Goal: Information Seeking & Learning: Learn about a topic

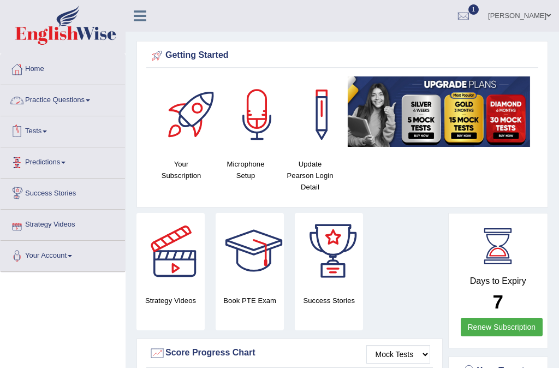
click at [67, 100] on link "Practice Questions" at bounding box center [63, 98] width 125 height 27
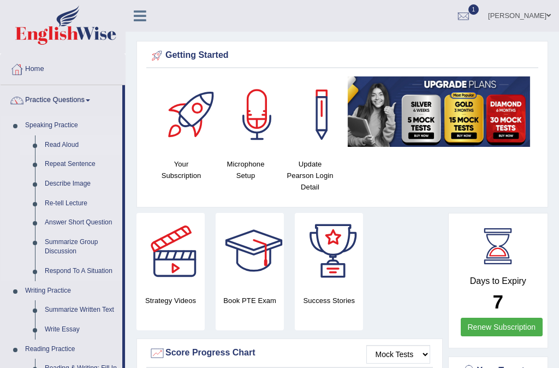
click at [63, 147] on link "Read Aloud" at bounding box center [81, 145] width 82 height 20
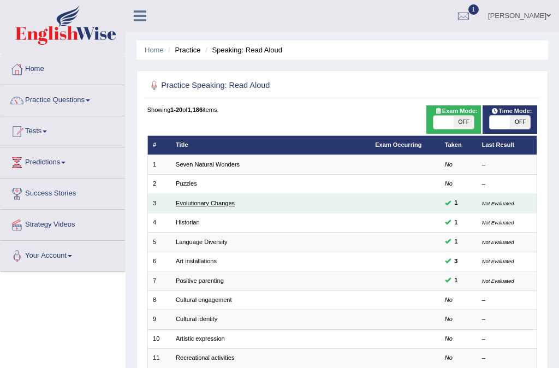
click at [205, 201] on link "Evolutionary Changes" at bounding box center [205, 203] width 59 height 7
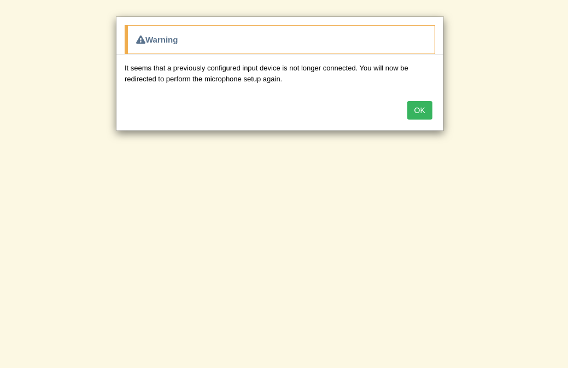
click at [420, 110] on button "OK" at bounding box center [419, 110] width 25 height 19
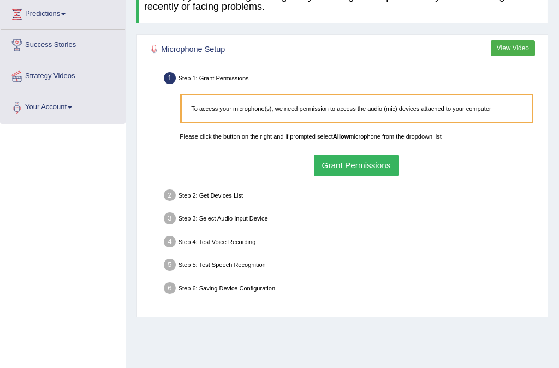
scroll to position [205, 0]
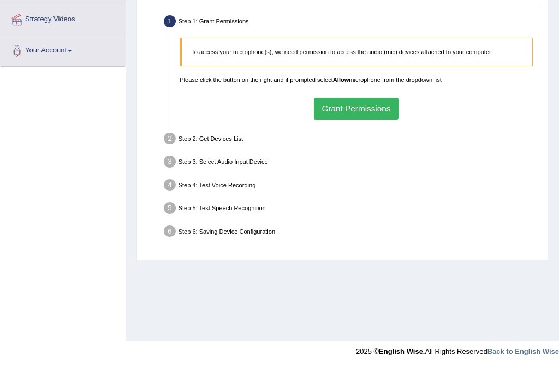
click at [349, 109] on button "Grant Permissions" at bounding box center [356, 108] width 85 height 21
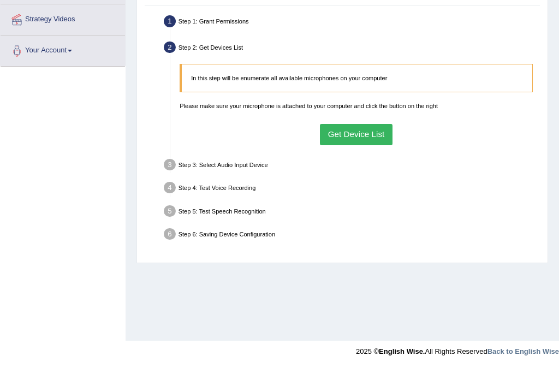
click at [344, 131] on button "Get Device List" at bounding box center [356, 134] width 73 height 21
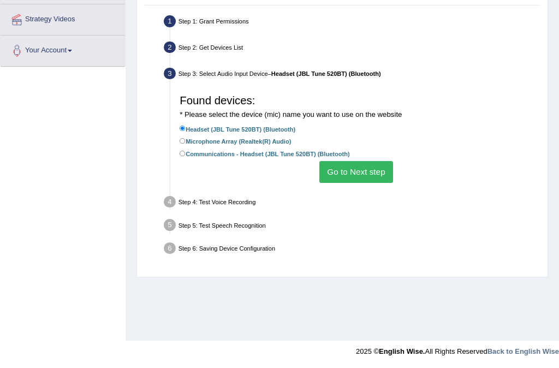
click at [339, 172] on button "Go to Next step" at bounding box center [357, 171] width 74 height 21
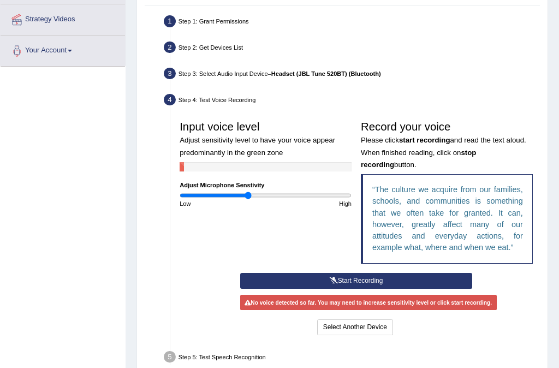
drag, startPoint x: 331, startPoint y: 276, endPoint x: 330, endPoint y: 282, distance: 6.1
click at [330, 282] on icon at bounding box center [334, 280] width 8 height 7
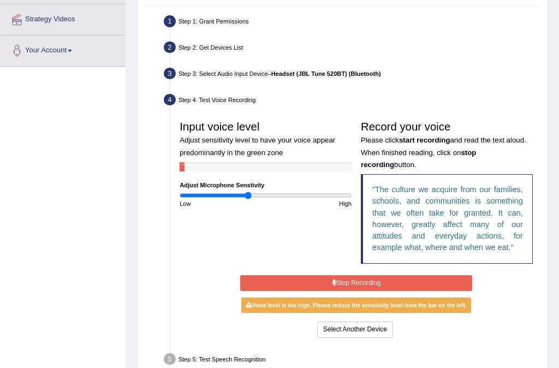
drag, startPoint x: 337, startPoint y: 285, endPoint x: 339, endPoint y: 278, distance: 7.3
click at [339, 280] on button "Stop Recording" at bounding box center [356, 283] width 232 height 16
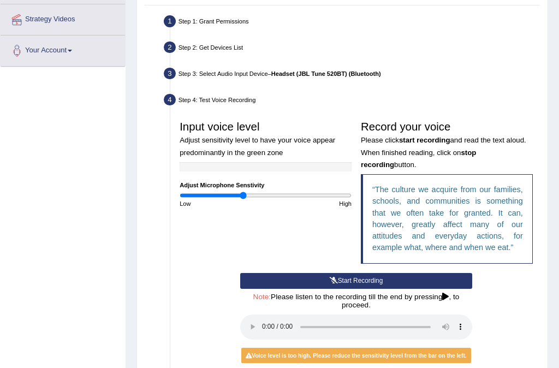
type input "0.74"
click at [243, 194] on input "range" at bounding box center [266, 196] width 172 height 8
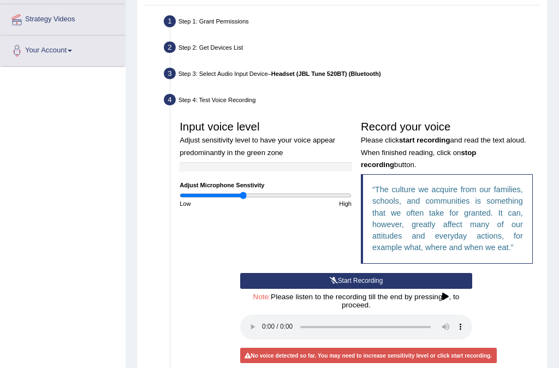
click at [339, 277] on button "Start Recording" at bounding box center [356, 281] width 232 height 16
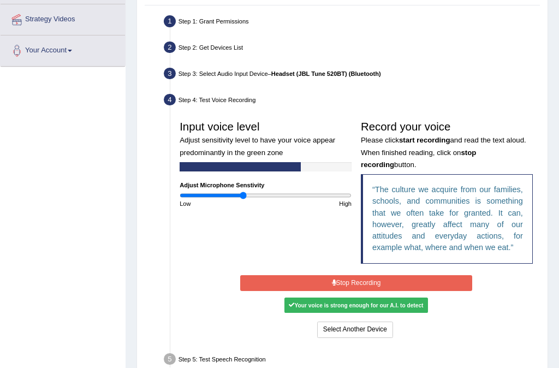
click at [347, 285] on button "Stop Recording" at bounding box center [356, 283] width 232 height 16
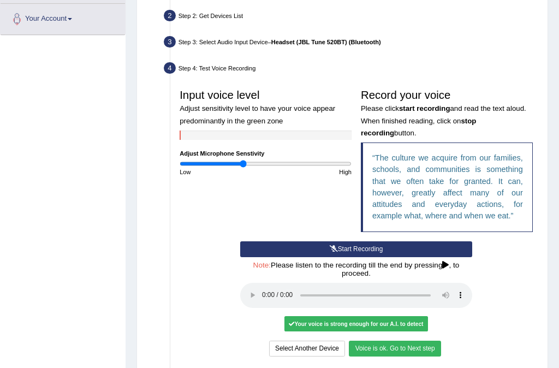
scroll to position [334, 0]
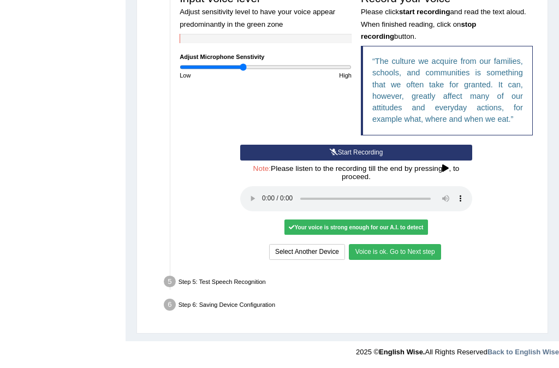
click at [415, 250] on button "Voice is ok. Go to Next step" at bounding box center [395, 252] width 92 height 16
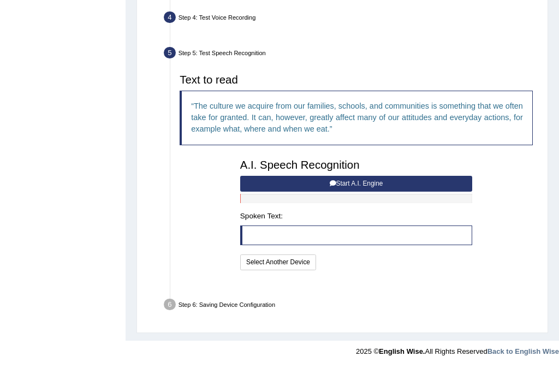
scroll to position [264, 0]
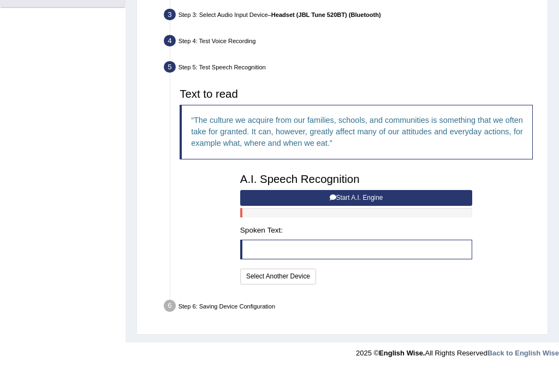
click at [293, 246] on blockquote at bounding box center [356, 250] width 232 height 20
click at [362, 193] on button "Start A.I. Engine" at bounding box center [356, 198] width 232 height 16
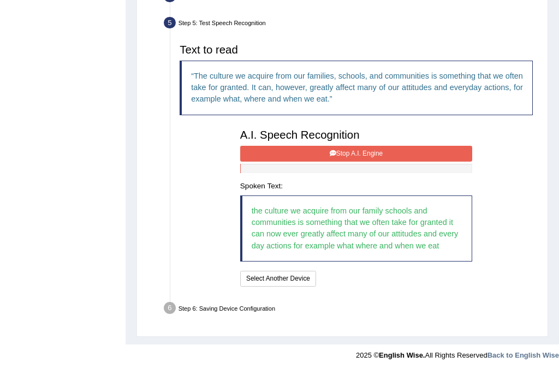
scroll to position [311, 0]
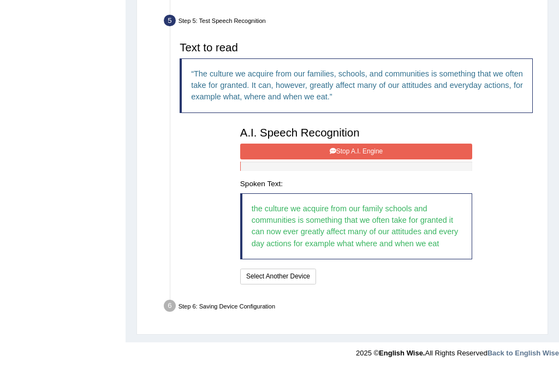
click at [368, 148] on button "Stop A.I. Engine" at bounding box center [356, 152] width 232 height 16
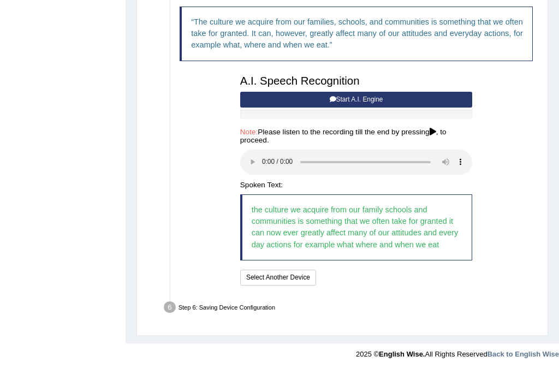
scroll to position [365, 0]
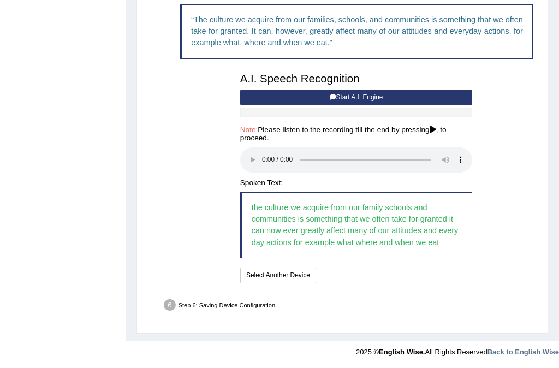
click at [350, 93] on button "Start A.I. Engine" at bounding box center [356, 98] width 232 height 16
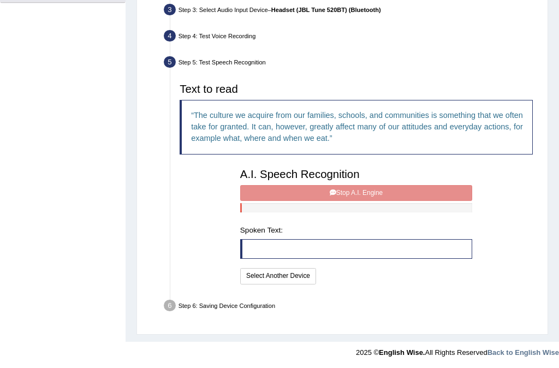
scroll to position [264, 0]
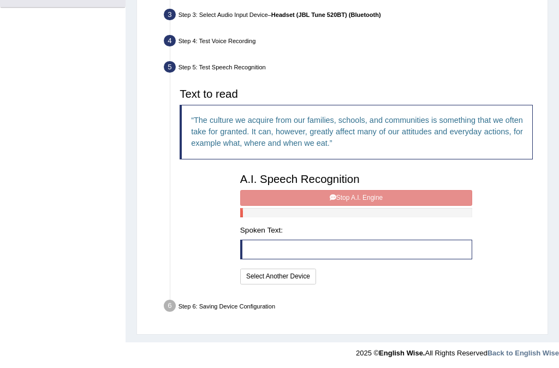
click at [264, 208] on div at bounding box center [356, 212] width 232 height 9
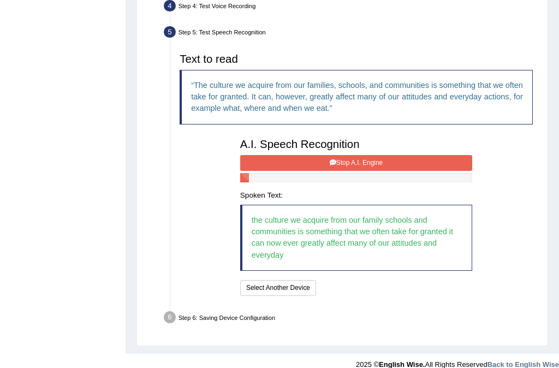
scroll to position [311, 0]
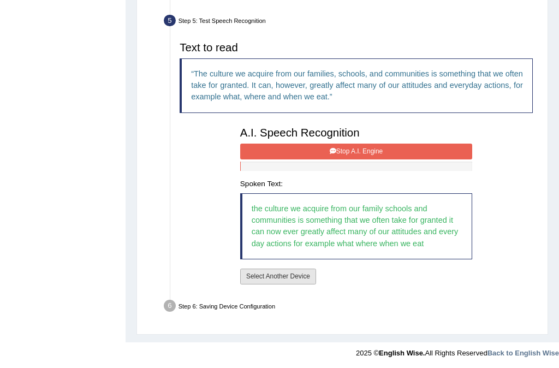
click at [280, 274] on button "Select Another Device" at bounding box center [278, 277] width 76 height 16
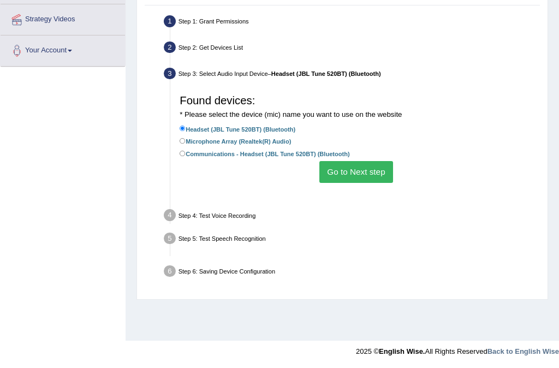
scroll to position [205, 0]
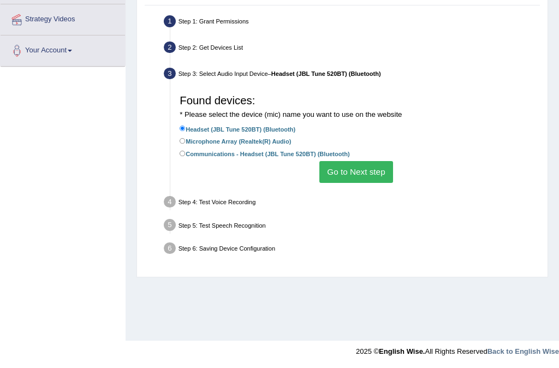
click at [364, 172] on button "Go to Next step" at bounding box center [357, 171] width 74 height 21
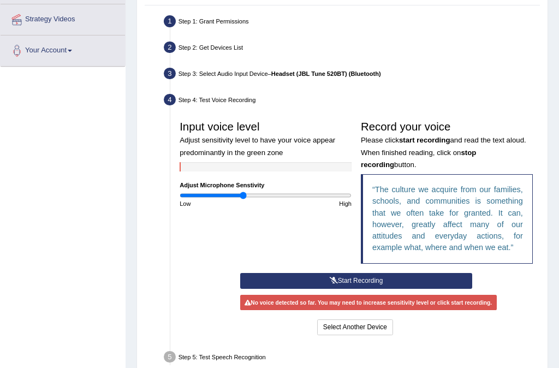
click at [316, 277] on button "Start Recording" at bounding box center [356, 281] width 232 height 16
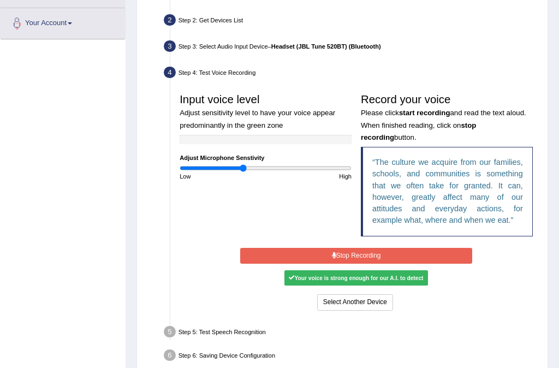
scroll to position [282, 0]
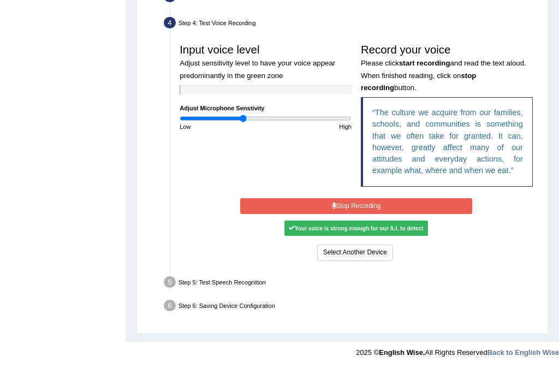
click at [354, 228] on div "Your voice is strong enough for our A.I. to detect" at bounding box center [357, 228] width 144 height 15
click at [351, 202] on button "Stop Recording" at bounding box center [356, 206] width 232 height 16
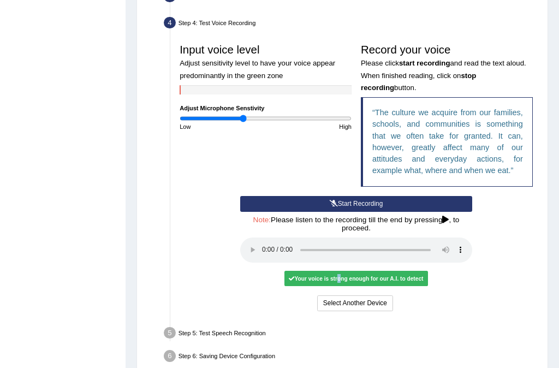
click at [338, 280] on div "Your voice is strong enough for our A.I. to detect" at bounding box center [357, 278] width 144 height 15
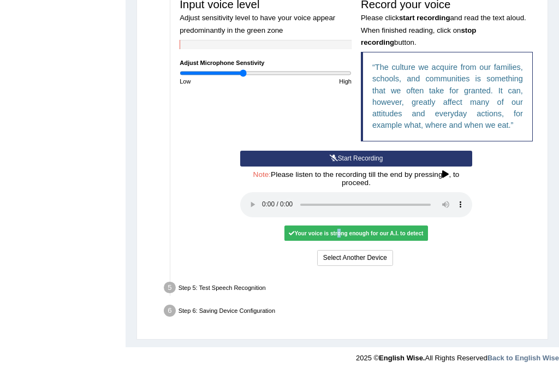
scroll to position [334, 0]
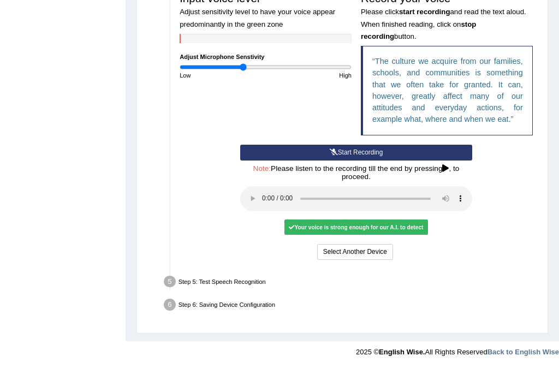
click at [218, 280] on div "Step 5: Test Speech Recognition" at bounding box center [352, 283] width 384 height 20
click at [448, 167] on icon at bounding box center [445, 169] width 7 height 8
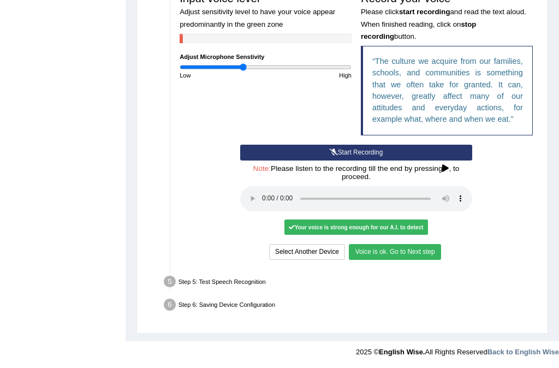
click at [381, 251] on button "Voice is ok. Go to Next step" at bounding box center [395, 252] width 92 height 16
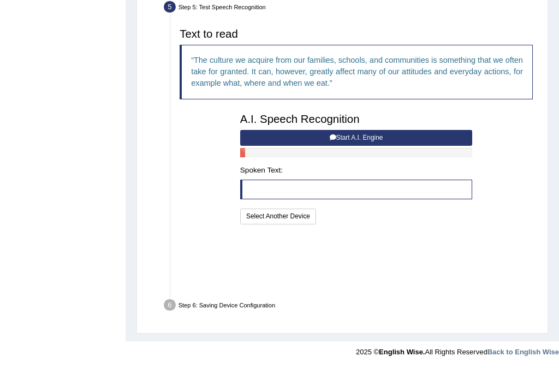
scroll to position [264, 0]
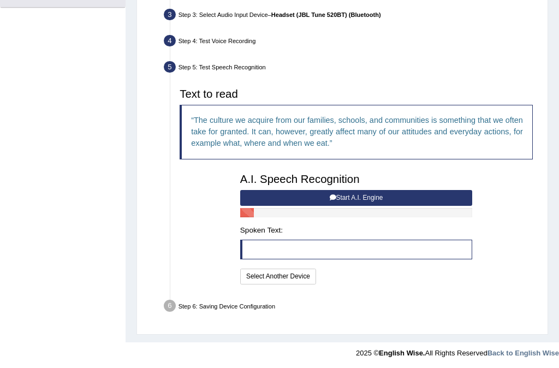
click at [369, 194] on button "Start A.I. Engine" at bounding box center [356, 198] width 232 height 16
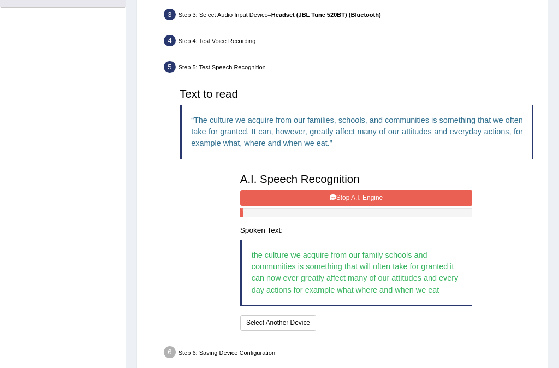
click at [355, 197] on button "Stop A.I. Engine" at bounding box center [356, 198] width 232 height 16
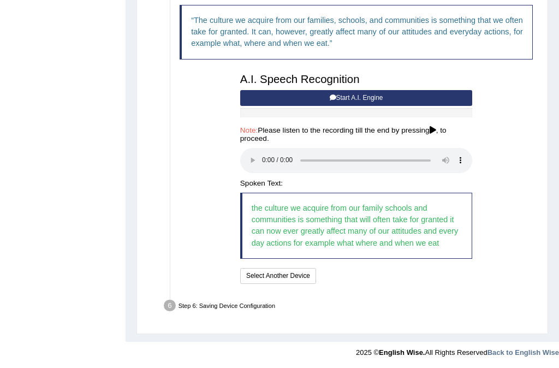
scroll to position [365, 0]
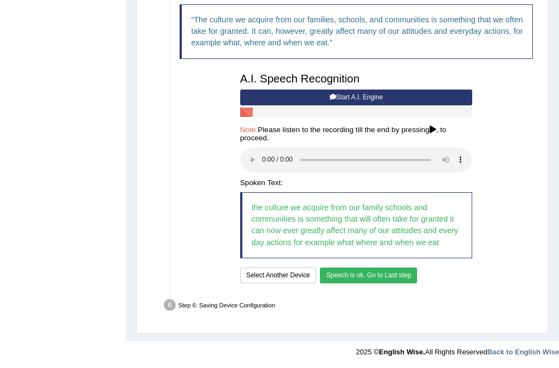
click at [385, 274] on button "Speech is ok. Go to Last step" at bounding box center [368, 276] width 97 height 16
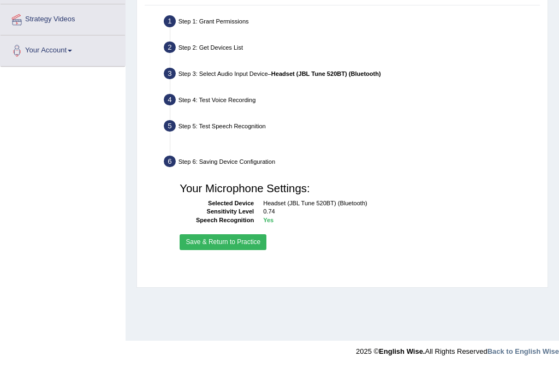
scroll to position [205, 0]
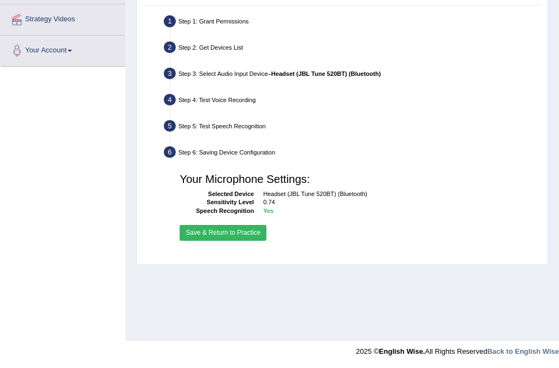
click at [225, 229] on button "Save & Return to Practice" at bounding box center [223, 233] width 87 height 16
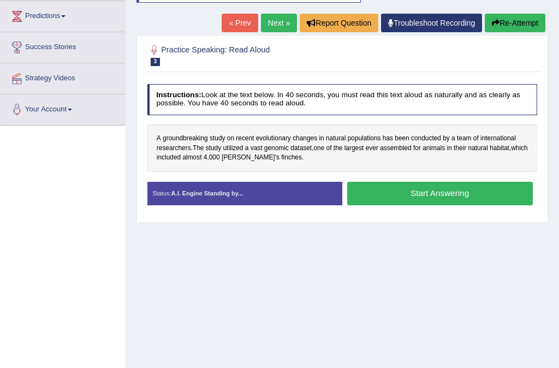
scroll to position [164, 0]
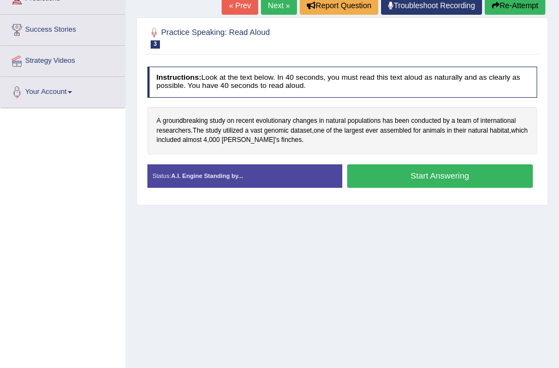
click at [428, 173] on button "Start Answering" at bounding box center [440, 175] width 186 height 23
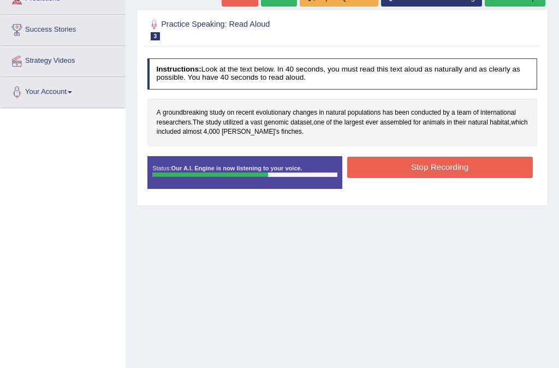
click at [428, 173] on button "Stop Recording" at bounding box center [440, 167] width 186 height 21
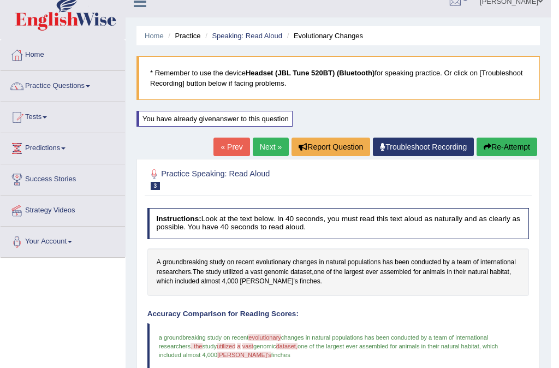
scroll to position [0, 0]
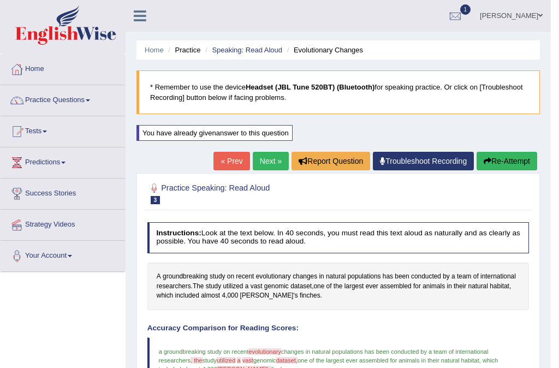
click at [259, 157] on link "Next »" at bounding box center [271, 161] width 36 height 19
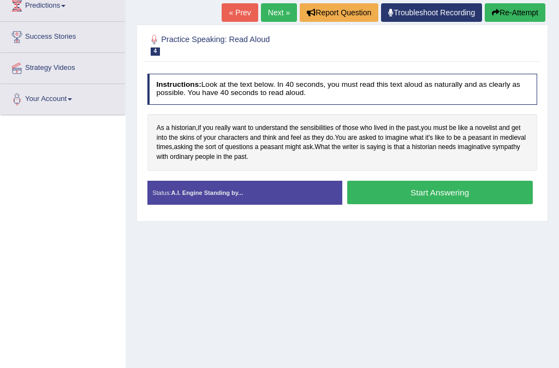
scroll to position [164, 0]
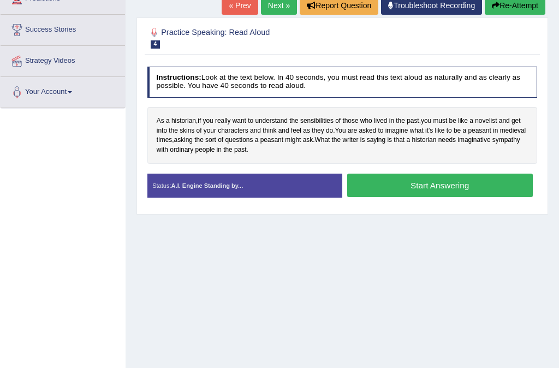
click at [436, 185] on button "Start Answering" at bounding box center [440, 185] width 186 height 23
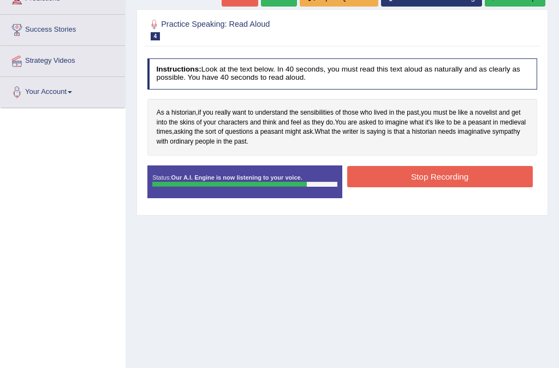
click at [436, 186] on button "Stop Recording" at bounding box center [440, 176] width 186 height 21
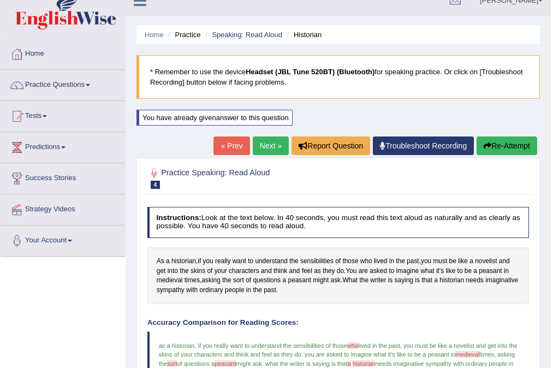
scroll to position [0, 0]
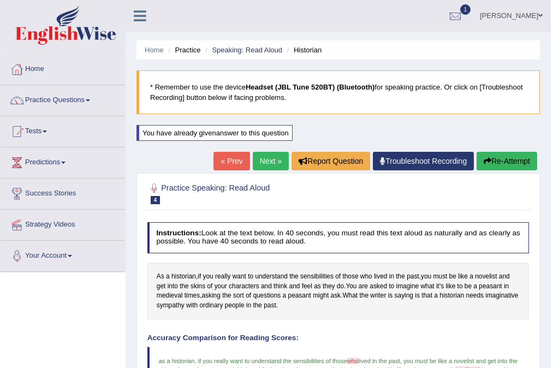
click at [260, 161] on link "Next »" at bounding box center [271, 161] width 36 height 19
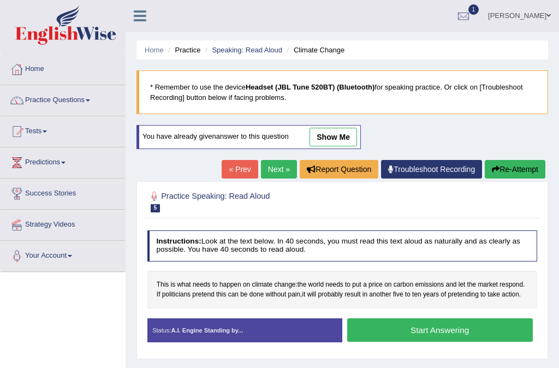
click at [395, 330] on button "Start Answering" at bounding box center [440, 329] width 186 height 23
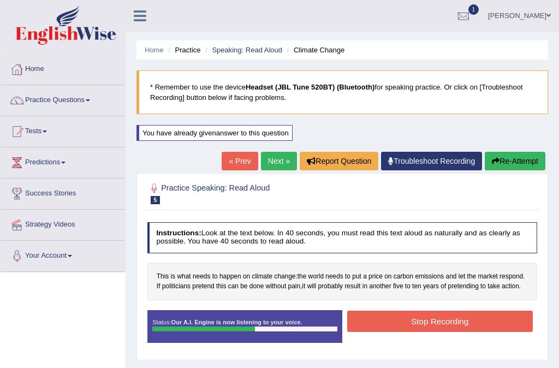
click at [393, 325] on button "Stop Recording" at bounding box center [440, 321] width 186 height 21
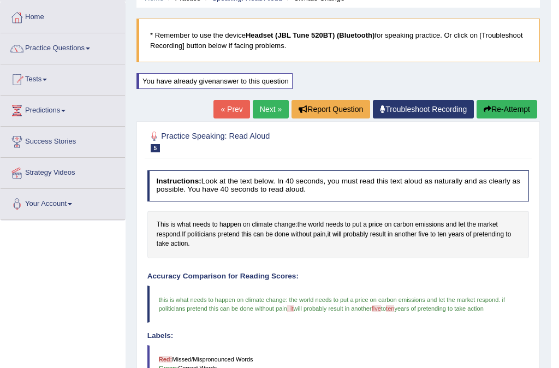
scroll to position [55, 0]
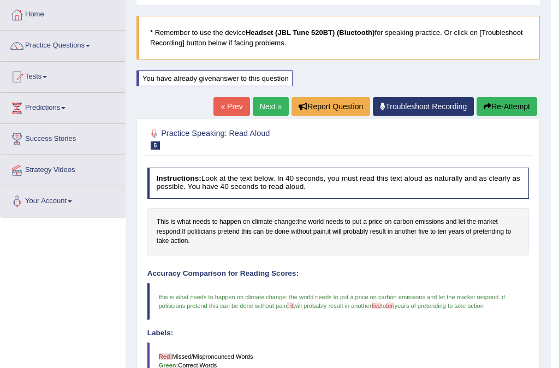
click at [257, 106] on link "Next »" at bounding box center [271, 106] width 36 height 19
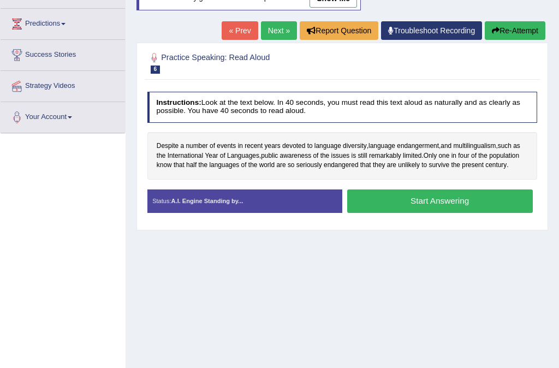
scroll to position [164, 0]
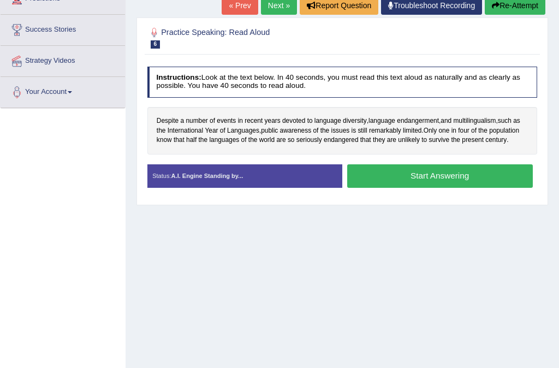
click at [422, 175] on button "Start Answering" at bounding box center [440, 175] width 186 height 23
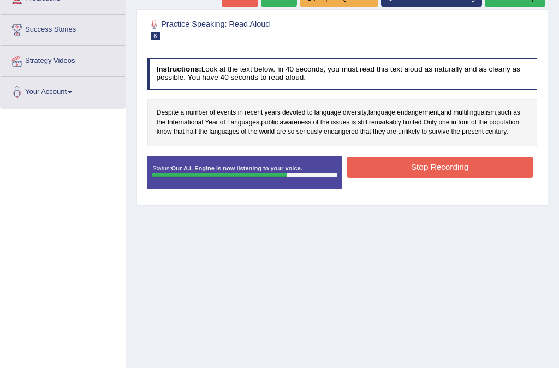
click at [422, 175] on button "Stop Recording" at bounding box center [440, 167] width 186 height 21
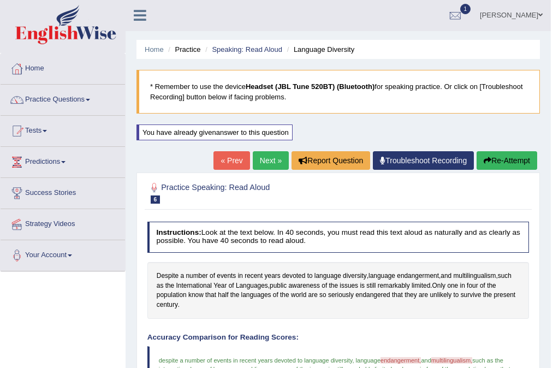
scroll to position [0, 0]
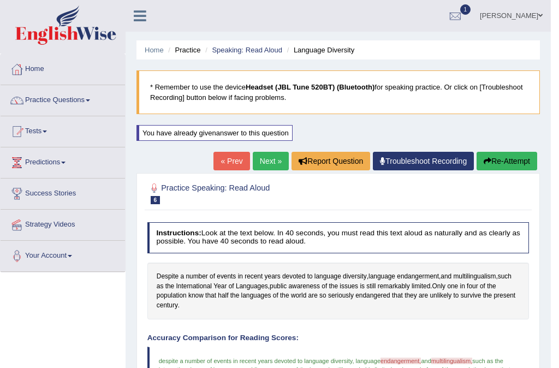
click at [263, 158] on link "Next »" at bounding box center [271, 161] width 36 height 19
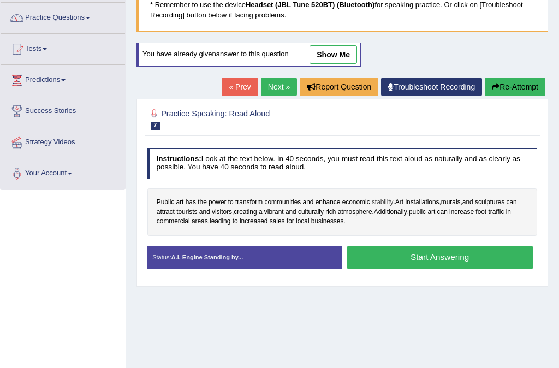
scroll to position [109, 0]
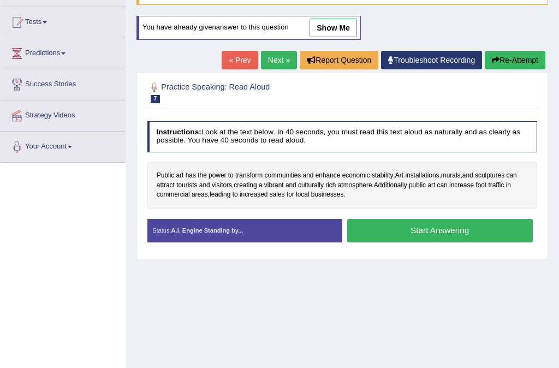
click at [449, 230] on button "Start Answering" at bounding box center [440, 230] width 186 height 23
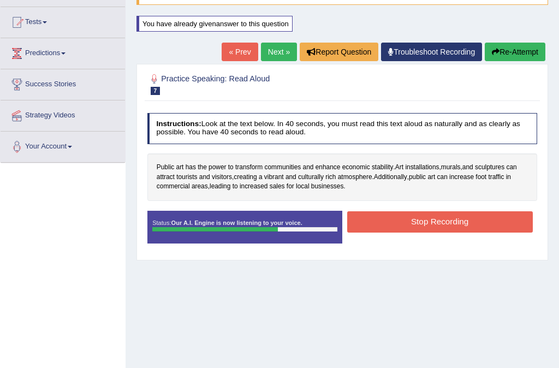
click at [402, 219] on button "Stop Recording" at bounding box center [440, 221] width 186 height 21
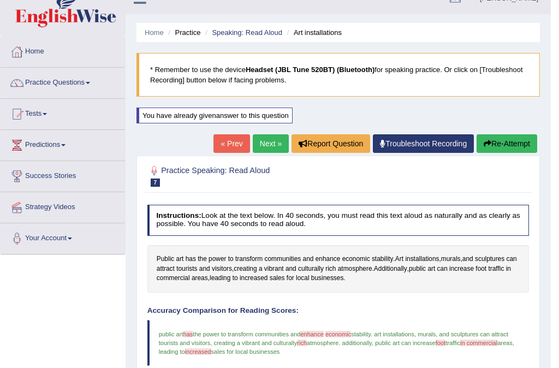
scroll to position [0, 0]
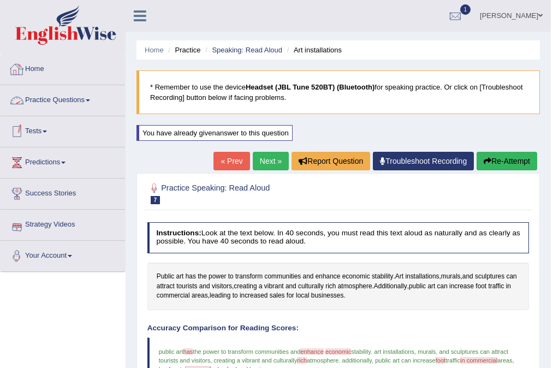
click at [262, 162] on link "Next »" at bounding box center [271, 161] width 36 height 19
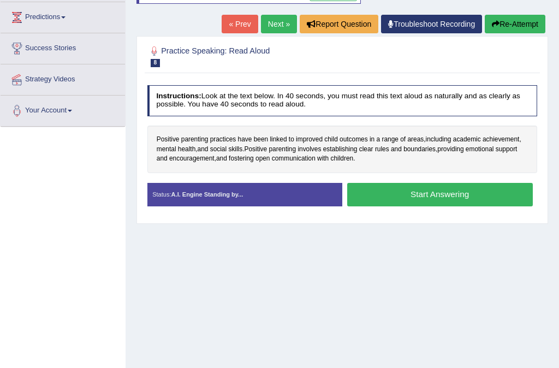
scroll to position [164, 0]
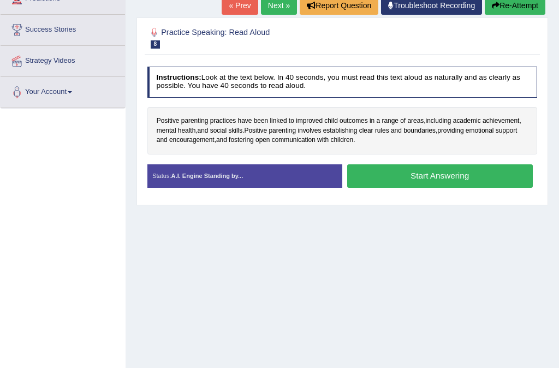
click at [429, 178] on button "Start Answering" at bounding box center [440, 175] width 186 height 23
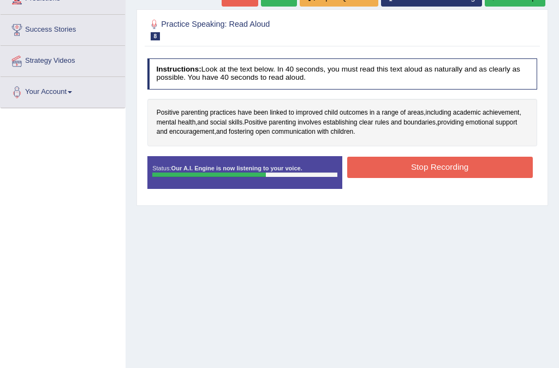
click at [433, 172] on button "Stop Recording" at bounding box center [440, 167] width 186 height 21
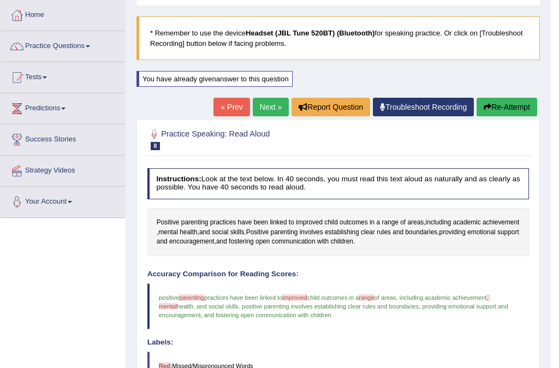
scroll to position [0, 0]
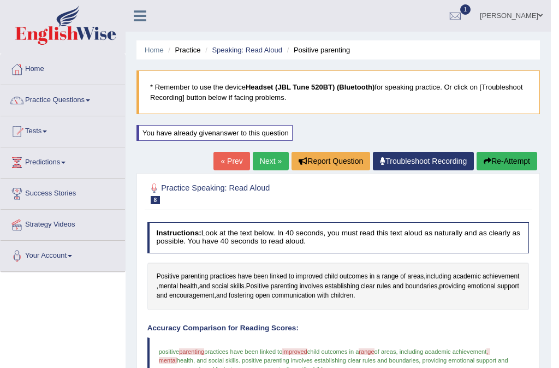
click at [267, 162] on link "Next »" at bounding box center [271, 161] width 36 height 19
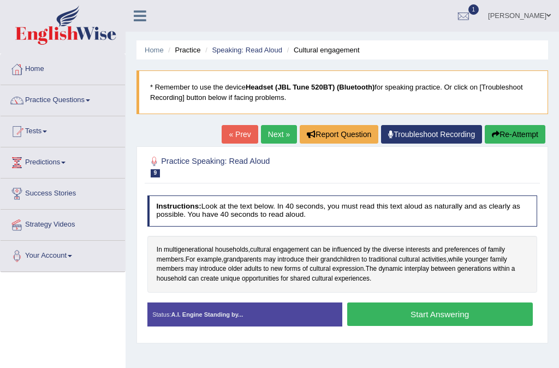
click at [389, 314] on button "Start Answering" at bounding box center [440, 314] width 186 height 23
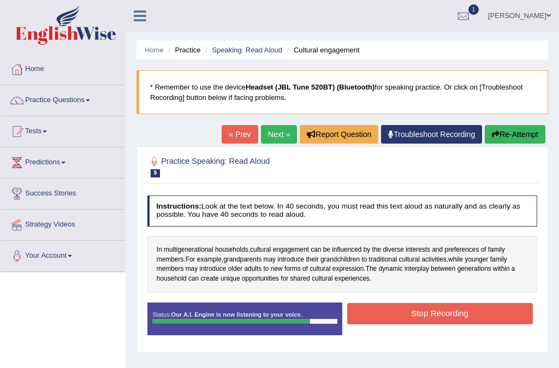
click at [460, 316] on button "Stop Recording" at bounding box center [440, 313] width 186 height 21
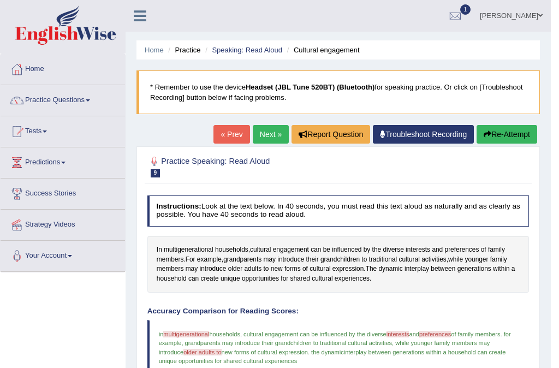
click at [267, 129] on link "Next »" at bounding box center [271, 134] width 36 height 19
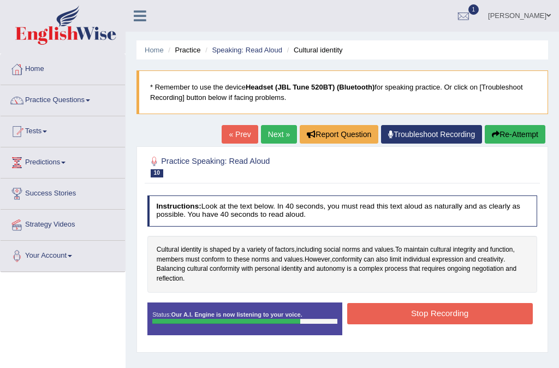
click at [421, 311] on button "Stop Recording" at bounding box center [440, 313] width 186 height 21
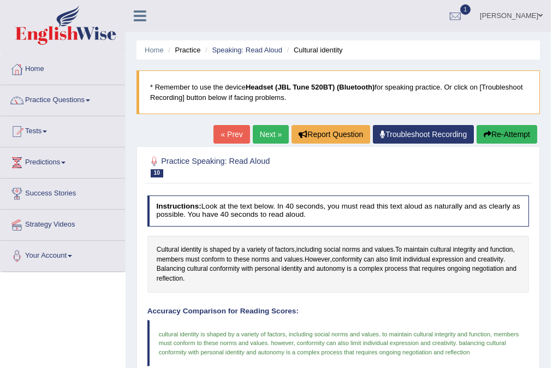
click at [276, 135] on link "Next »" at bounding box center [271, 134] width 36 height 19
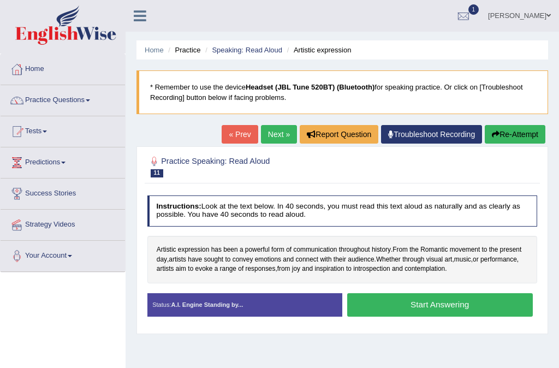
click at [444, 305] on button "Start Answering" at bounding box center [440, 304] width 186 height 23
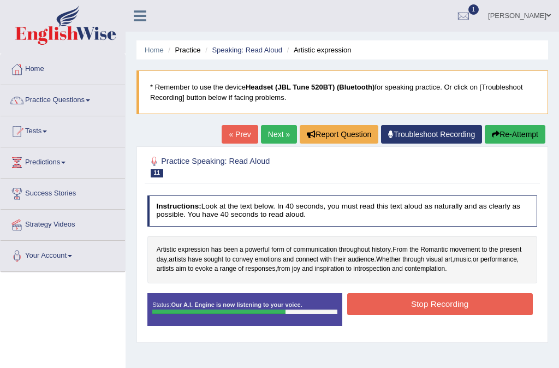
click at [445, 305] on button "Stop Recording" at bounding box center [440, 303] width 186 height 21
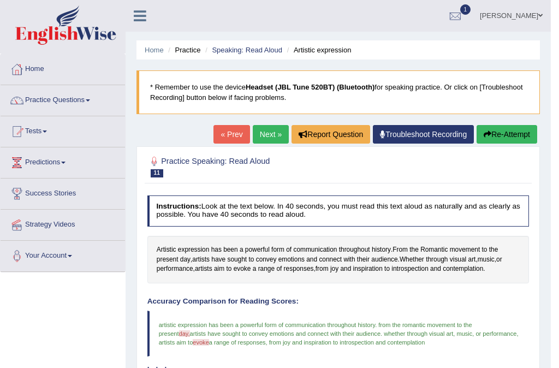
click at [272, 128] on link "Next »" at bounding box center [271, 134] width 36 height 19
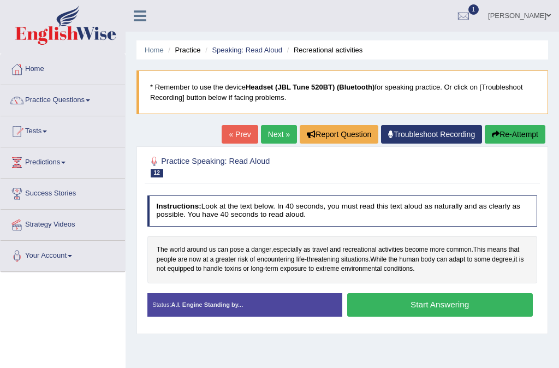
click at [430, 308] on button "Start Answering" at bounding box center [440, 304] width 186 height 23
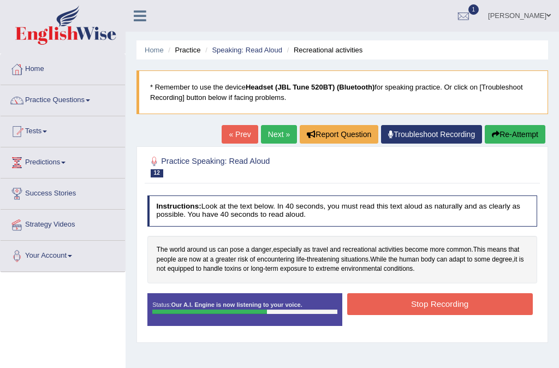
click at [430, 308] on button "Stop Recording" at bounding box center [440, 303] width 186 height 21
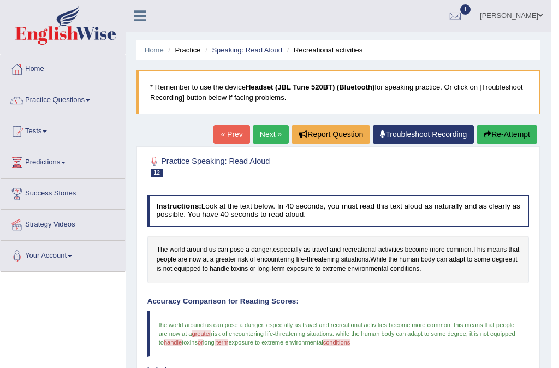
click at [261, 132] on link "Next »" at bounding box center [271, 134] width 36 height 19
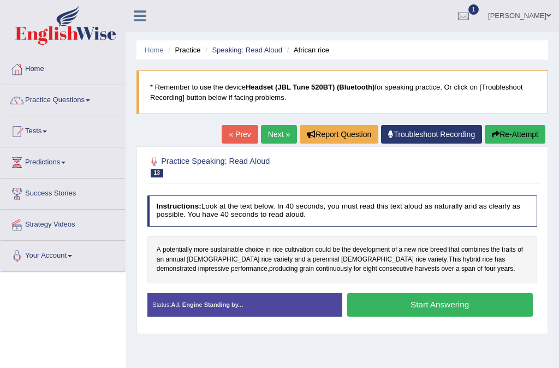
click at [446, 303] on button "Start Answering" at bounding box center [440, 304] width 186 height 23
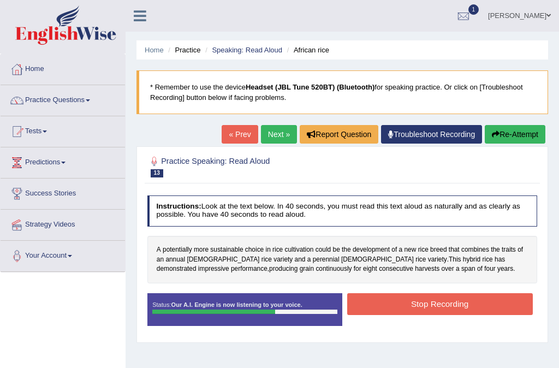
click at [445, 305] on button "Stop Recording" at bounding box center [440, 303] width 186 height 21
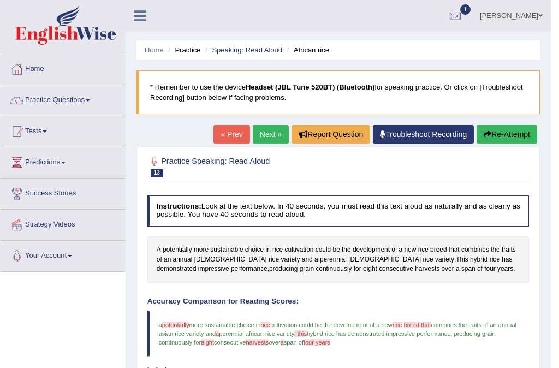
click at [273, 131] on link "Next »" at bounding box center [271, 134] width 36 height 19
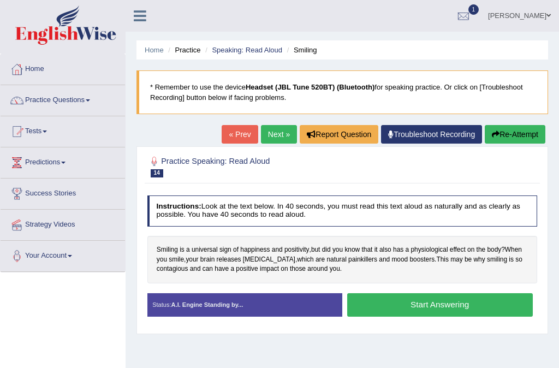
click at [417, 303] on button "Start Answering" at bounding box center [440, 304] width 186 height 23
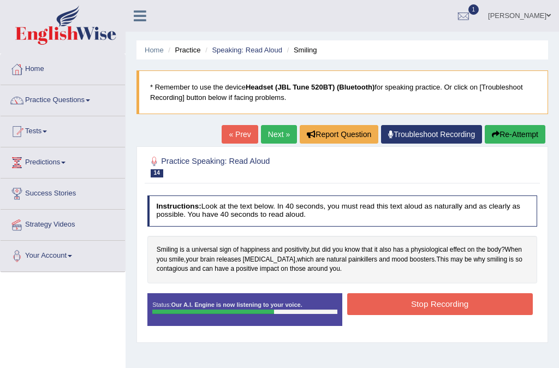
click at [441, 305] on button "Stop Recording" at bounding box center [440, 303] width 186 height 21
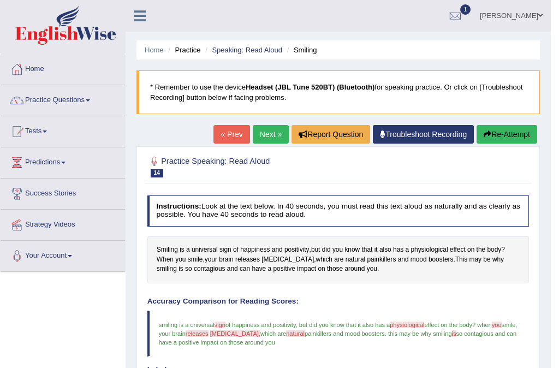
click at [256, 131] on link "Next »" at bounding box center [271, 134] width 36 height 19
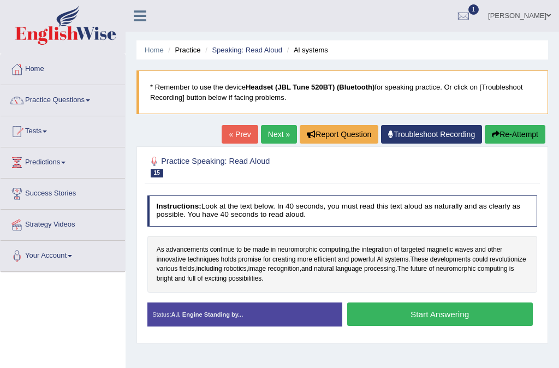
click at [412, 316] on button "Start Answering" at bounding box center [440, 314] width 186 height 23
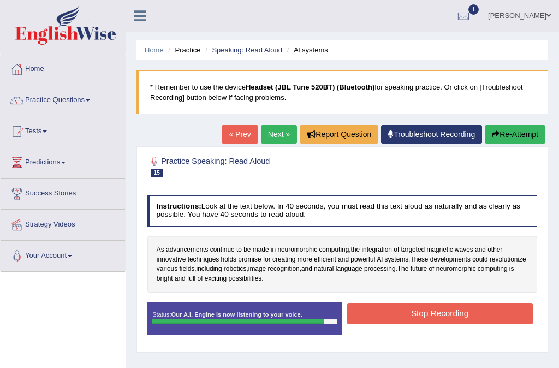
click at [411, 317] on button "Stop Recording" at bounding box center [440, 313] width 186 height 21
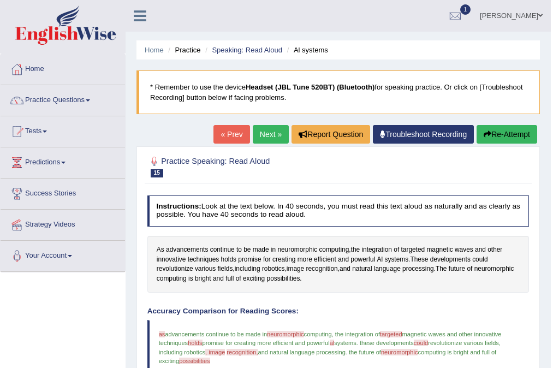
click at [270, 135] on link "Next »" at bounding box center [271, 134] width 36 height 19
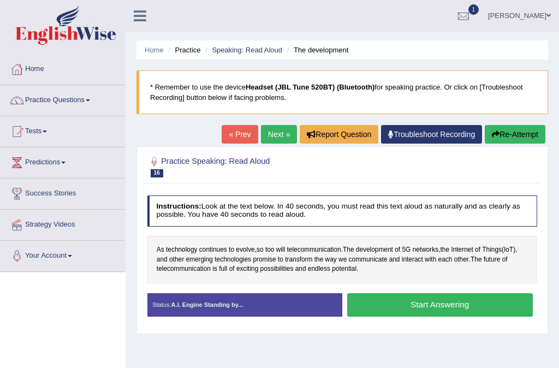
click at [453, 305] on button "Start Answering" at bounding box center [440, 304] width 186 height 23
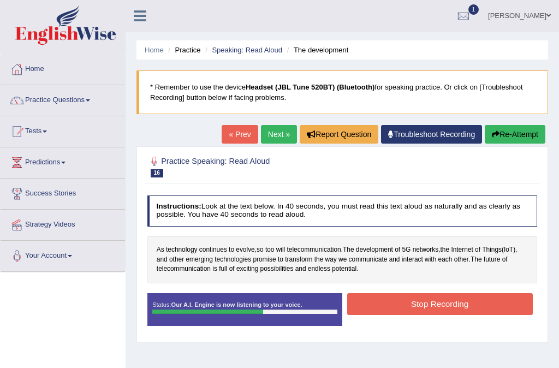
click at [436, 303] on button "Stop Recording" at bounding box center [440, 303] width 186 height 21
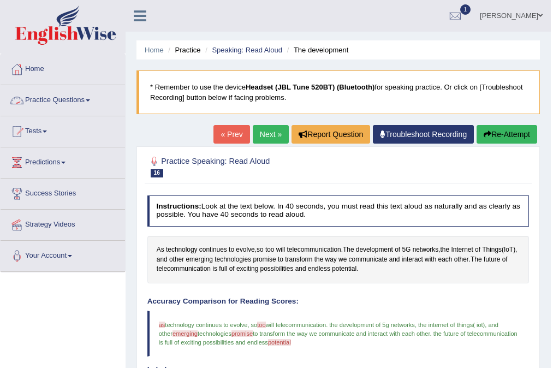
click at [271, 133] on link "Next »" at bounding box center [271, 134] width 36 height 19
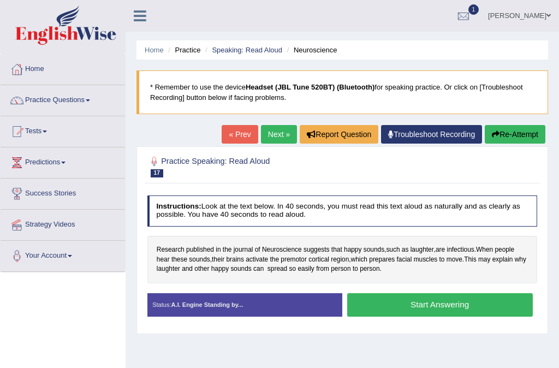
click at [440, 305] on button "Start Answering" at bounding box center [440, 304] width 186 height 23
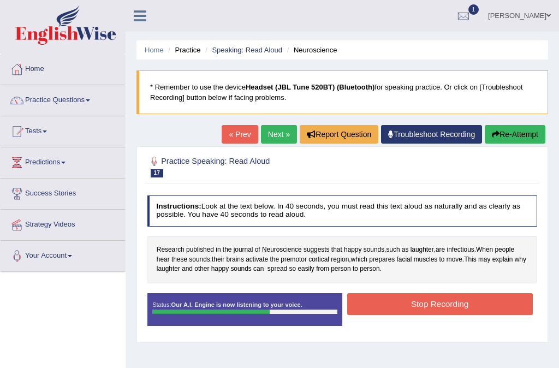
click at [440, 304] on button "Stop Recording" at bounding box center [440, 303] width 186 height 21
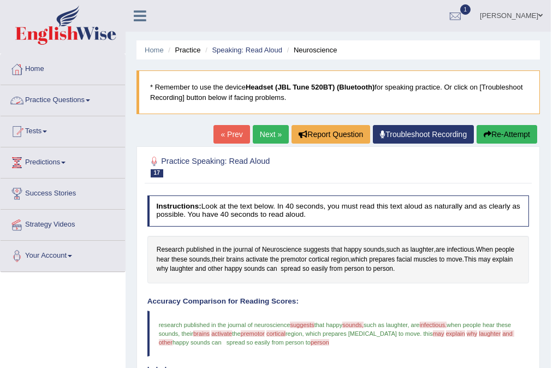
click at [89, 98] on link "Practice Questions" at bounding box center [63, 98] width 125 height 27
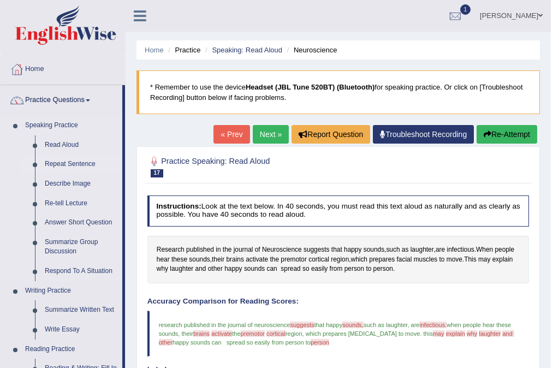
click at [75, 163] on link "Repeat Sentence" at bounding box center [81, 165] width 82 height 20
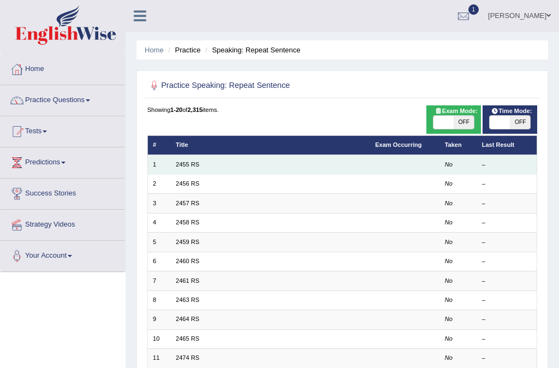
click at [214, 173] on td "2455 RS" at bounding box center [270, 164] width 199 height 19
click at [253, 163] on td "2455 RS" at bounding box center [270, 164] width 199 height 19
click at [358, 162] on td "2455 RS" at bounding box center [270, 164] width 199 height 19
click at [358, 163] on td "2455 RS" at bounding box center [270, 164] width 199 height 19
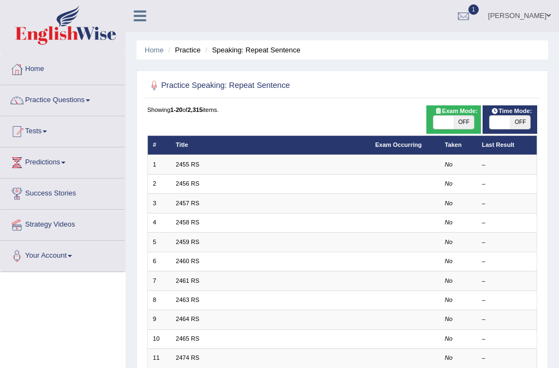
click at [444, 123] on span at bounding box center [444, 122] width 20 height 13
checkbox input "true"
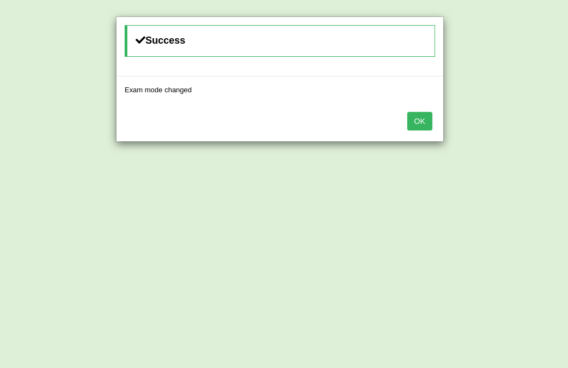
click at [419, 120] on button "OK" at bounding box center [419, 121] width 25 height 19
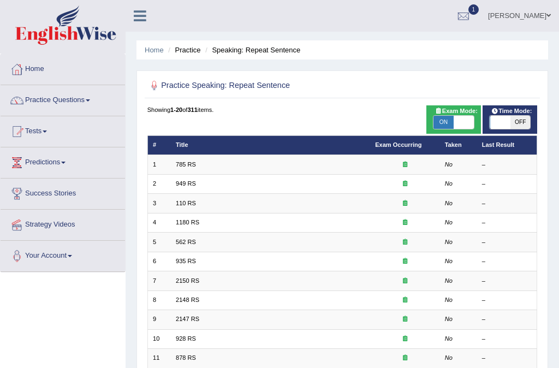
click at [229, 155] on th "Title" at bounding box center [270, 144] width 199 height 19
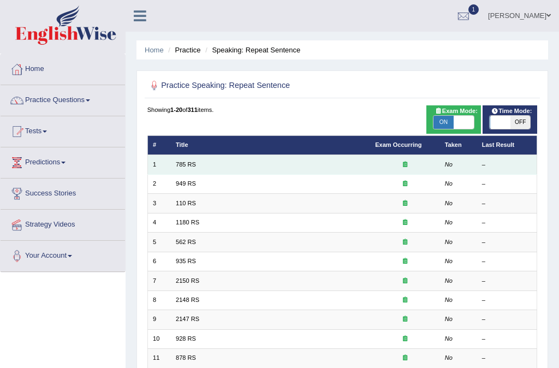
click at [229, 161] on td "785 RS" at bounding box center [270, 164] width 199 height 19
click at [229, 162] on td "785 RS" at bounding box center [270, 164] width 199 height 19
click at [185, 165] on link "785 RS" at bounding box center [186, 164] width 20 height 7
click at [185, 164] on link "785 RS" at bounding box center [186, 164] width 20 height 7
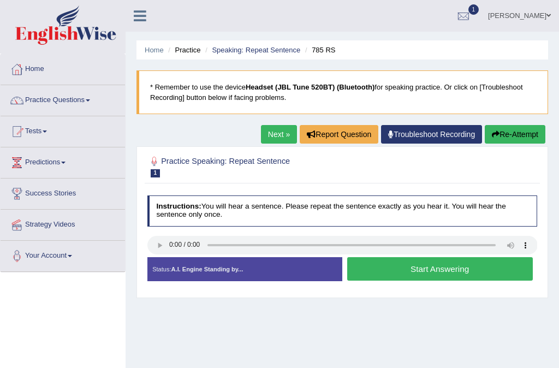
click at [417, 270] on button "Start Answering" at bounding box center [440, 268] width 186 height 23
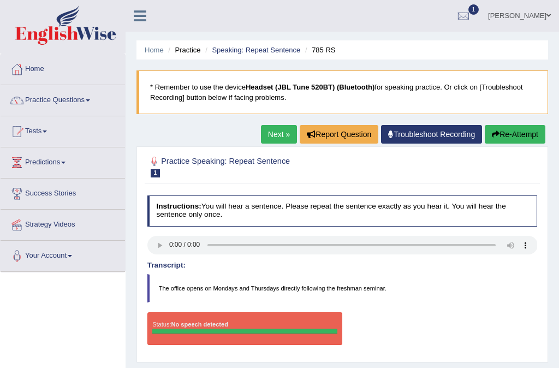
click at [285, 133] on link "Next »" at bounding box center [279, 134] width 36 height 19
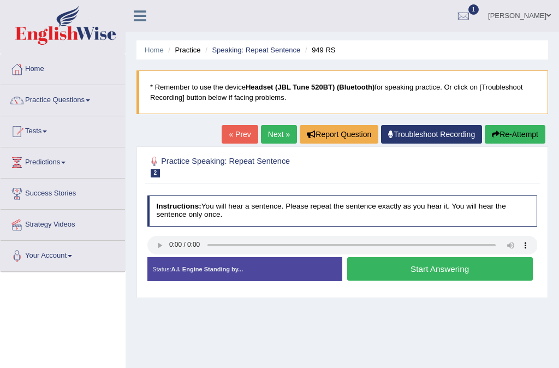
click at [425, 271] on button "Start Answering" at bounding box center [440, 268] width 186 height 23
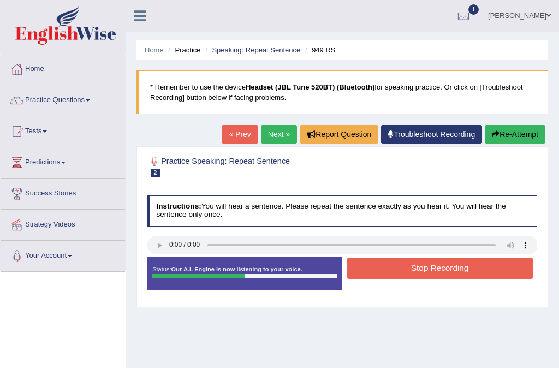
click at [423, 271] on button "Stop Recording" at bounding box center [440, 268] width 186 height 21
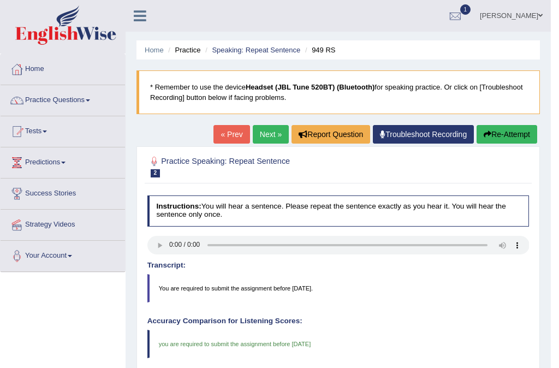
click at [271, 127] on link "Next »" at bounding box center [271, 134] width 36 height 19
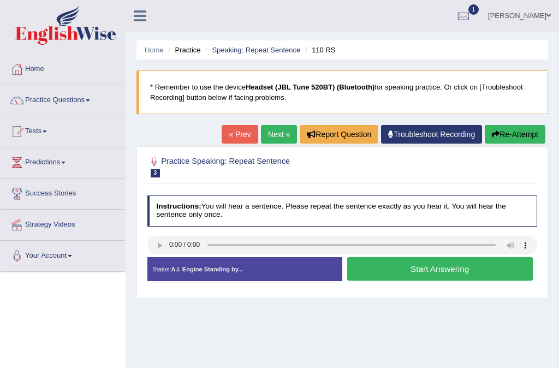
click at [380, 264] on button "Start Answering" at bounding box center [440, 268] width 186 height 23
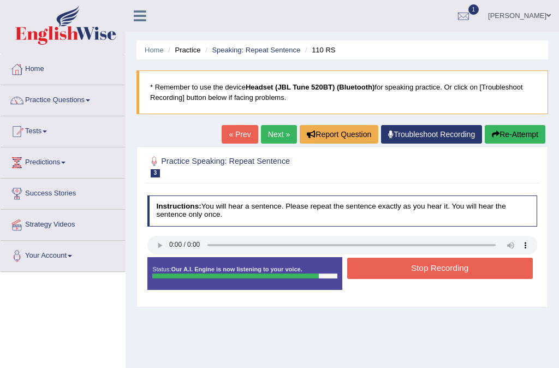
drag, startPoint x: 379, startPoint y: 262, endPoint x: 379, endPoint y: 270, distance: 7.6
click at [379, 270] on button "Stop Recording" at bounding box center [440, 268] width 186 height 21
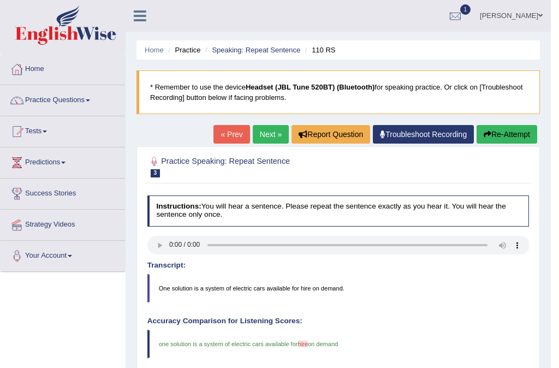
click at [267, 134] on link "Next »" at bounding box center [271, 134] width 36 height 19
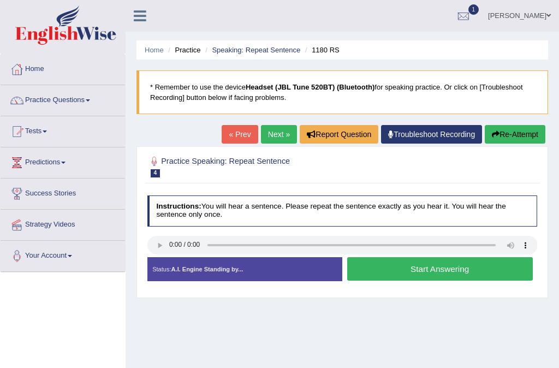
click at [424, 270] on button "Start Answering" at bounding box center [440, 268] width 186 height 23
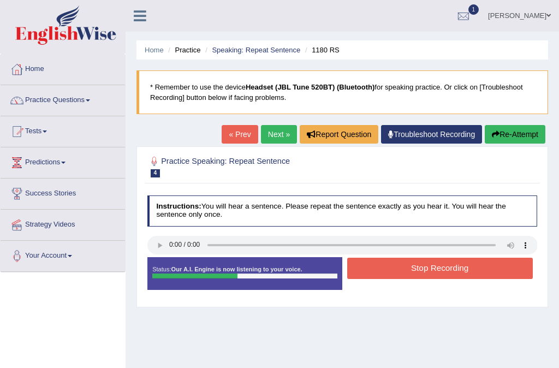
click at [423, 270] on button "Stop Recording" at bounding box center [440, 268] width 186 height 21
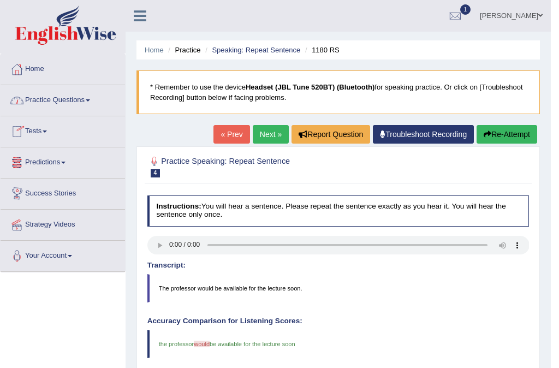
click at [270, 130] on link "Next »" at bounding box center [271, 134] width 36 height 19
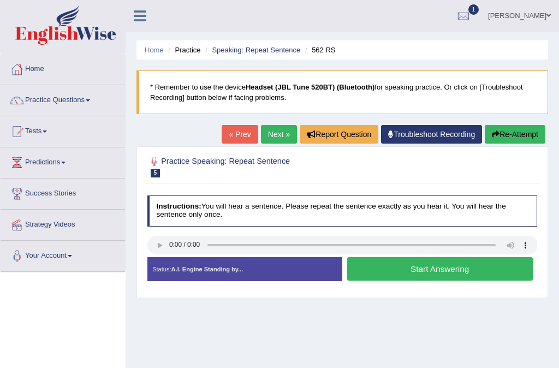
click at [440, 269] on button "Start Answering" at bounding box center [440, 268] width 186 height 23
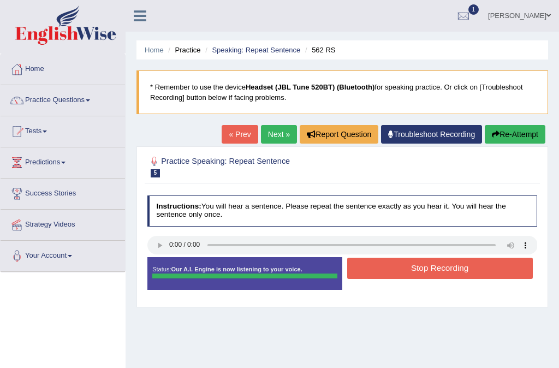
click at [436, 270] on button "Stop Recording" at bounding box center [440, 268] width 186 height 21
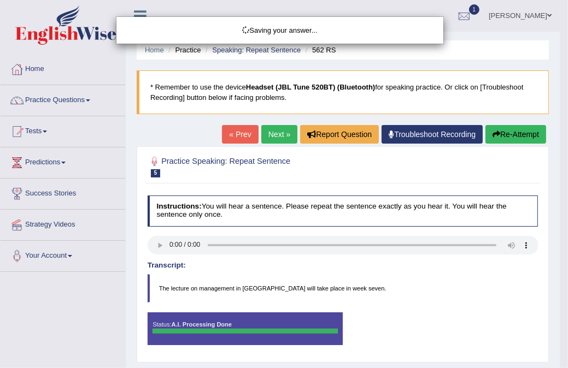
click at [159, 243] on div "Saving your answer..." at bounding box center [284, 184] width 568 height 368
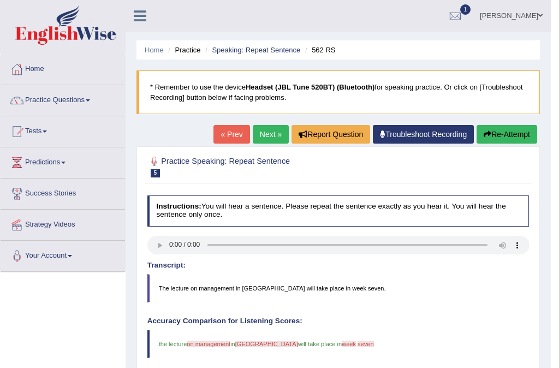
click at [266, 132] on link "Next »" at bounding box center [271, 134] width 36 height 19
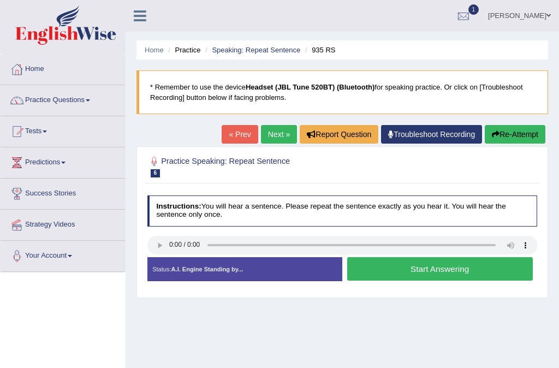
click at [430, 269] on button "Start Answering" at bounding box center [440, 268] width 186 height 23
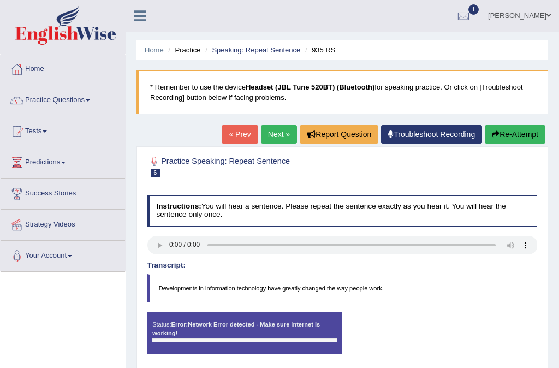
click at [520, 132] on button "Re-Attempt" at bounding box center [515, 134] width 61 height 19
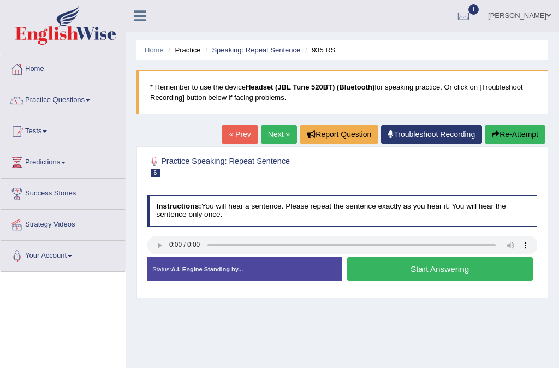
click at [428, 266] on button "Start Answering" at bounding box center [440, 268] width 186 height 23
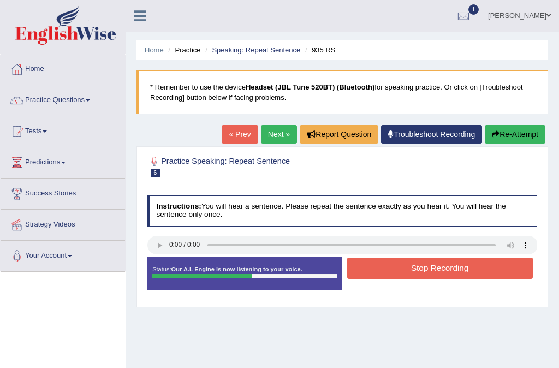
click at [428, 266] on button "Stop Recording" at bounding box center [440, 268] width 186 height 21
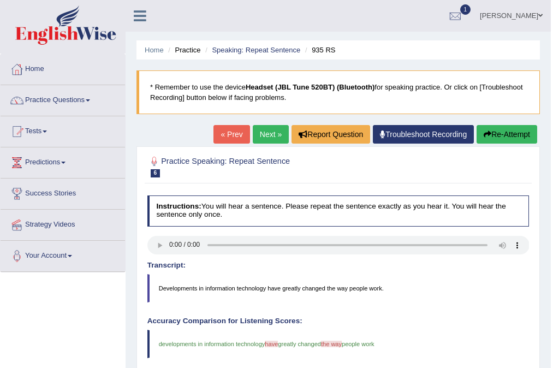
click at [271, 133] on link "Next »" at bounding box center [271, 134] width 36 height 19
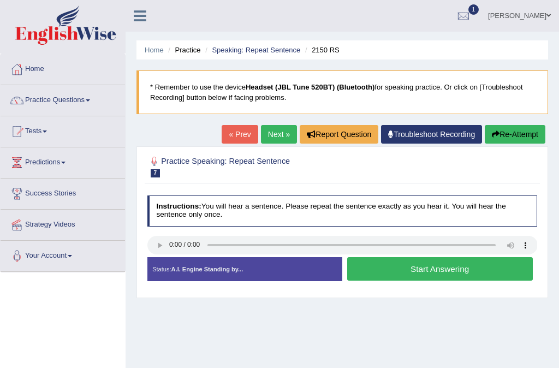
click at [422, 267] on button "Start Answering" at bounding box center [440, 268] width 186 height 23
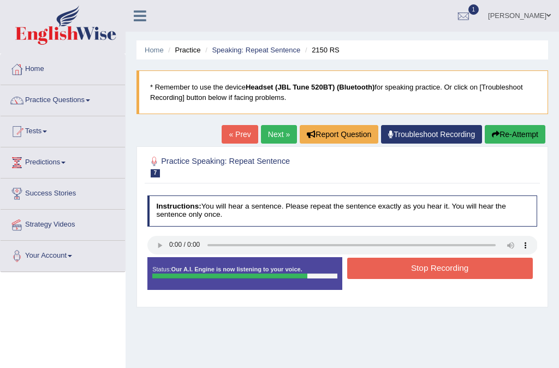
click at [515, 135] on button "Re-Attempt" at bounding box center [515, 134] width 61 height 19
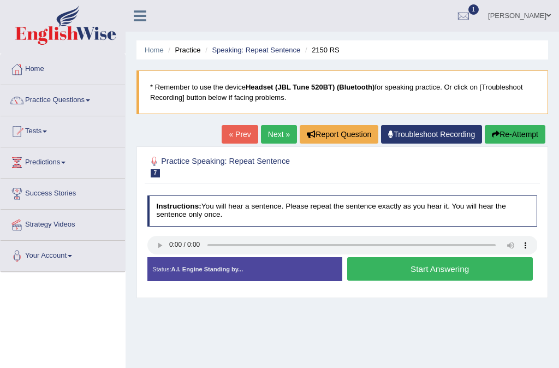
click at [423, 262] on button "Start Answering" at bounding box center [440, 268] width 186 height 23
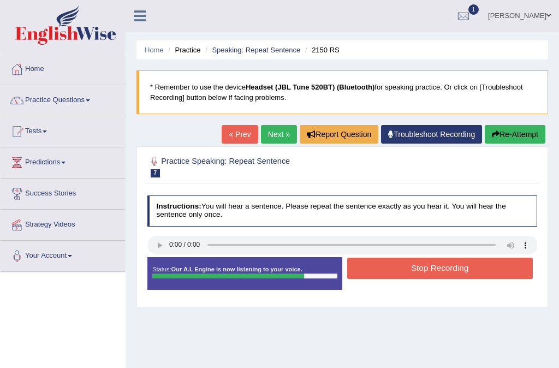
click at [425, 262] on button "Stop Recording" at bounding box center [440, 268] width 186 height 21
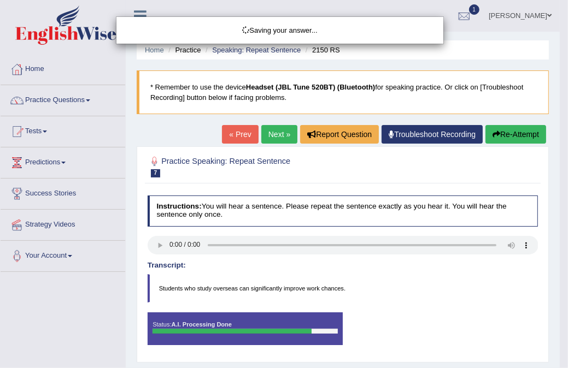
click at [159, 246] on div "Saving your answer..." at bounding box center [284, 184] width 568 height 368
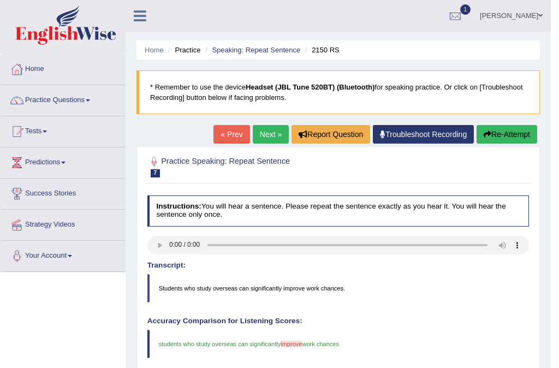
click at [265, 135] on link "Next »" at bounding box center [271, 134] width 36 height 19
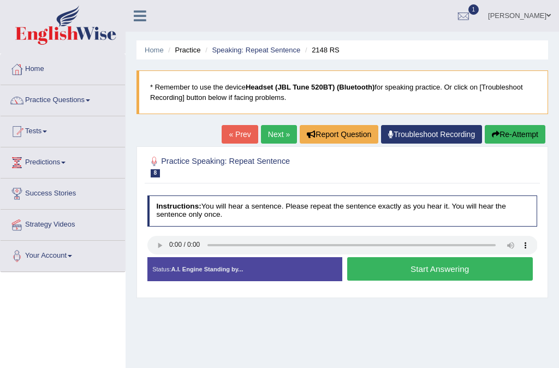
click at [421, 270] on button "Start Answering" at bounding box center [440, 268] width 186 height 23
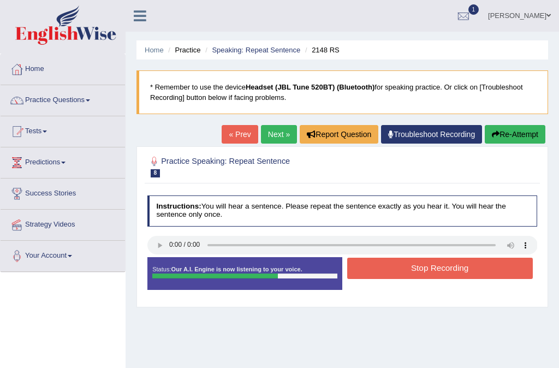
click at [420, 270] on button "Stop Recording" at bounding box center [440, 268] width 186 height 21
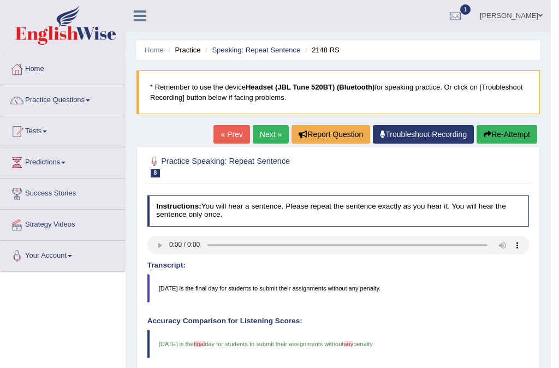
click at [269, 132] on link "Next »" at bounding box center [271, 134] width 36 height 19
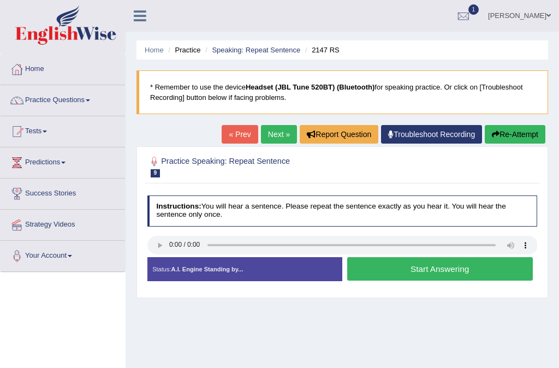
click at [401, 270] on button "Start Answering" at bounding box center [440, 268] width 186 height 23
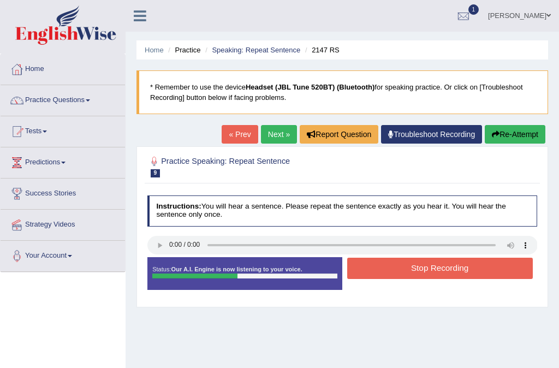
click at [398, 268] on button "Stop Recording" at bounding box center [440, 268] width 186 height 21
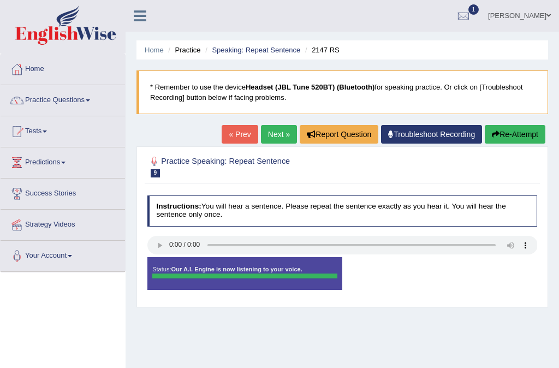
click at [505, 135] on button "Re-Attempt" at bounding box center [515, 134] width 61 height 19
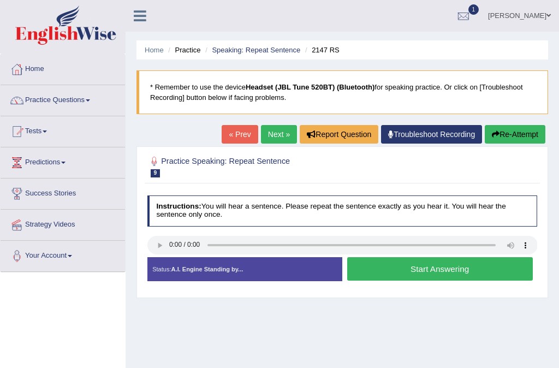
click at [441, 265] on button "Start Answering" at bounding box center [440, 268] width 186 height 23
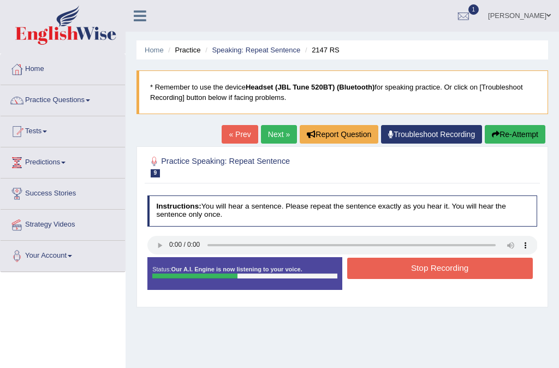
click at [436, 266] on button "Stop Recording" at bounding box center [440, 268] width 186 height 21
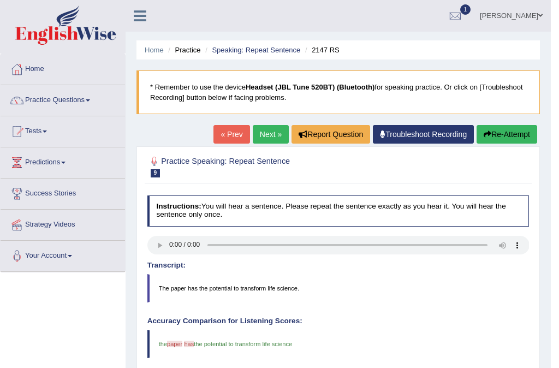
click at [265, 137] on link "Next »" at bounding box center [271, 134] width 36 height 19
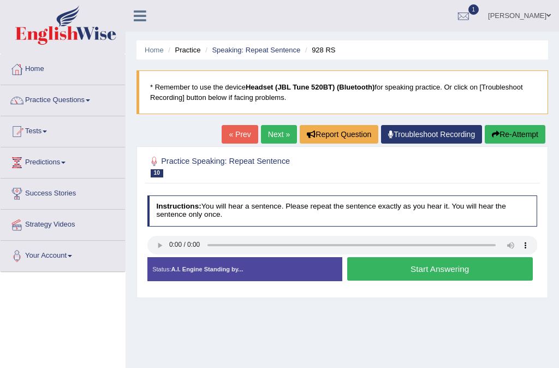
click at [458, 271] on button "Start Answering" at bounding box center [440, 268] width 186 height 23
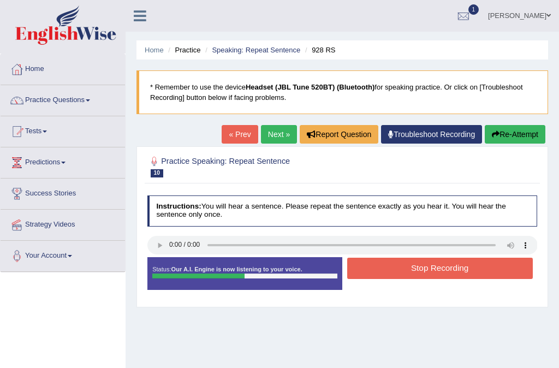
click at [457, 270] on button "Stop Recording" at bounding box center [440, 268] width 186 height 21
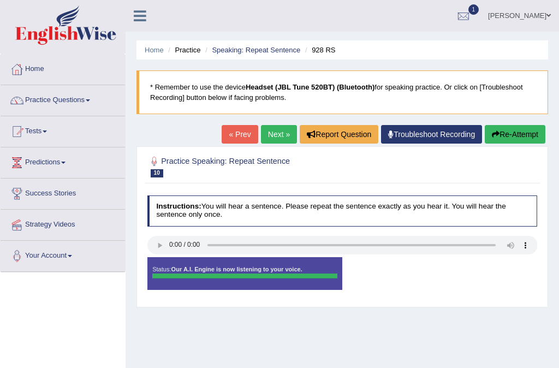
click at [522, 134] on button "Re-Attempt" at bounding box center [515, 134] width 61 height 19
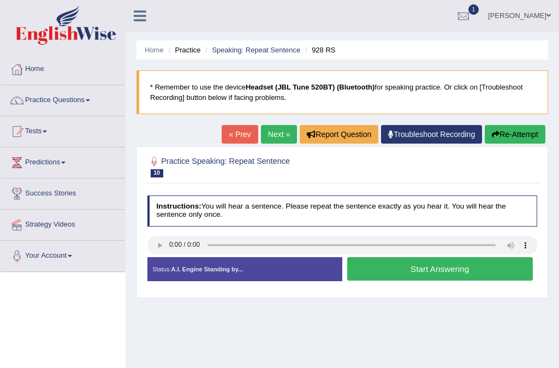
click at [423, 270] on button "Start Answering" at bounding box center [440, 268] width 186 height 23
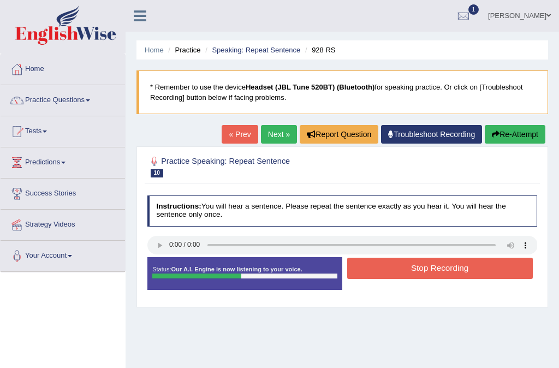
click at [423, 270] on button "Stop Recording" at bounding box center [440, 268] width 186 height 21
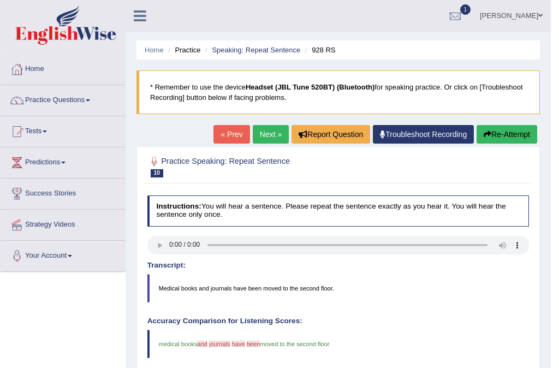
click at [272, 131] on link "Next »" at bounding box center [271, 134] width 36 height 19
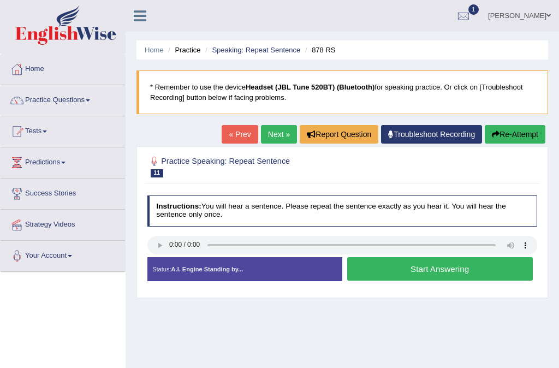
click at [457, 273] on button "Start Answering" at bounding box center [440, 268] width 186 height 23
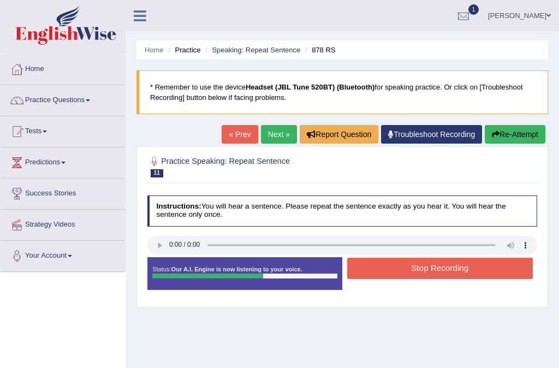
click at [450, 268] on button "Stop Recording" at bounding box center [440, 268] width 186 height 21
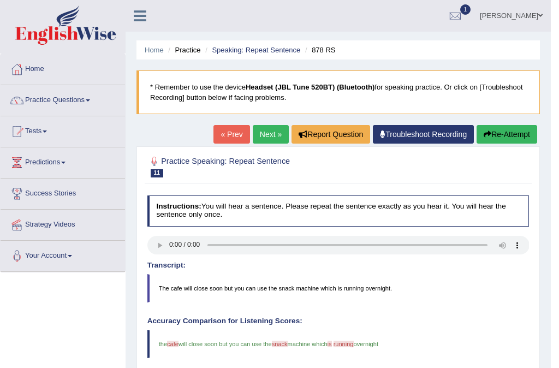
click at [274, 134] on link "Next »" at bounding box center [271, 134] width 36 height 19
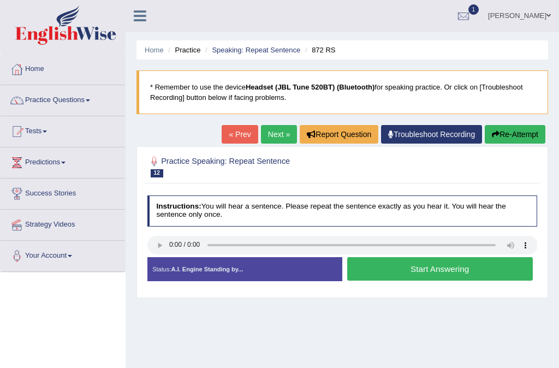
click at [415, 272] on button "Start Answering" at bounding box center [440, 268] width 186 height 23
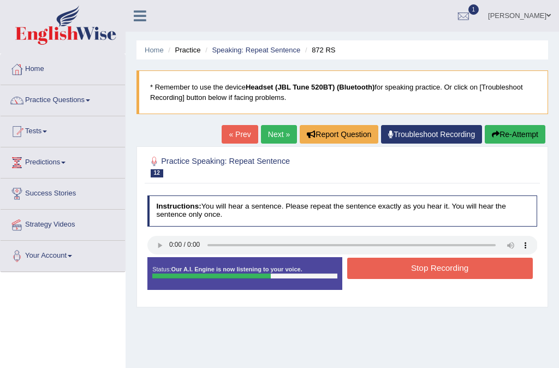
click at [519, 133] on button "Re-Attempt" at bounding box center [515, 134] width 61 height 19
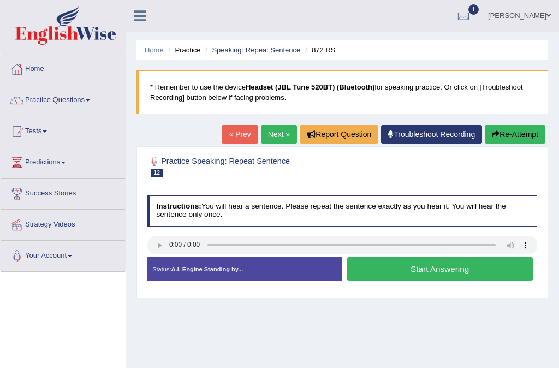
click at [432, 270] on button "Start Answering" at bounding box center [440, 268] width 186 height 23
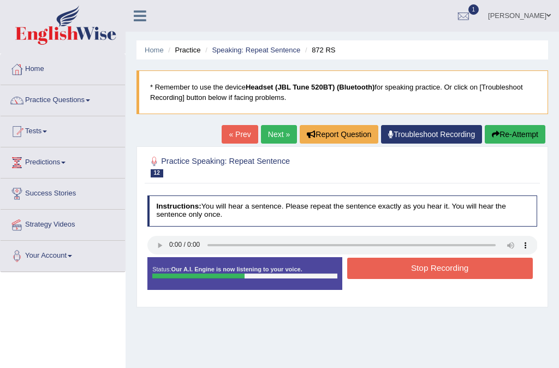
click at [433, 269] on button "Stop Recording" at bounding box center [440, 268] width 186 height 21
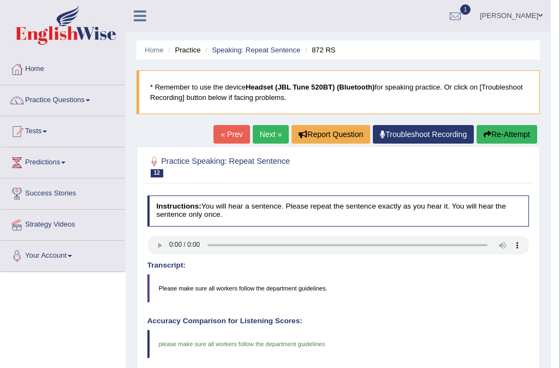
scroll to position [55, 0]
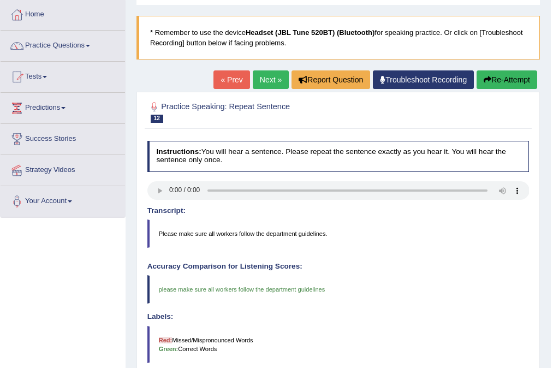
click at [275, 80] on link "Next »" at bounding box center [271, 79] width 36 height 19
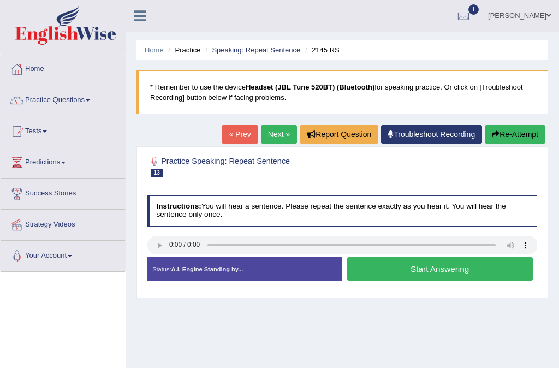
click at [406, 268] on button "Start Answering" at bounding box center [440, 268] width 186 height 23
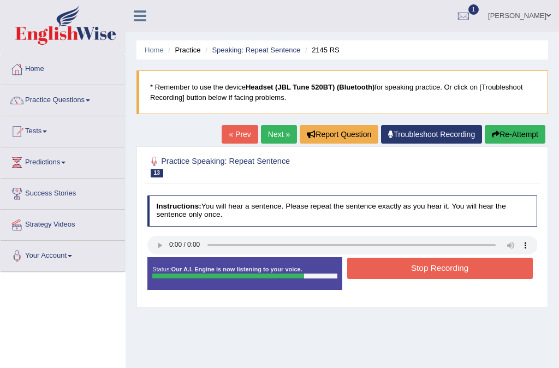
click at [407, 268] on button "Stop Recording" at bounding box center [440, 268] width 186 height 21
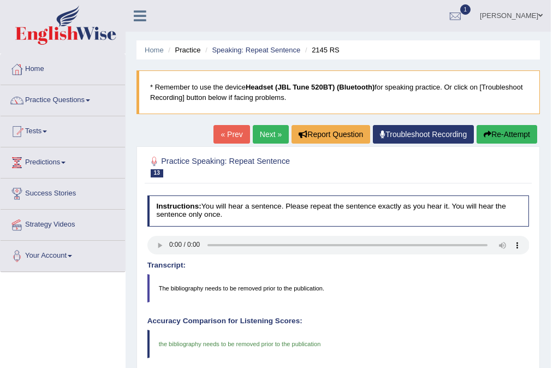
click at [265, 134] on link "Next »" at bounding box center [271, 134] width 36 height 19
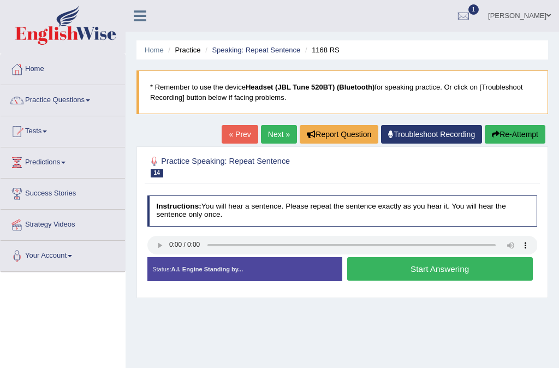
click at [396, 273] on button "Start Answering" at bounding box center [440, 268] width 186 height 23
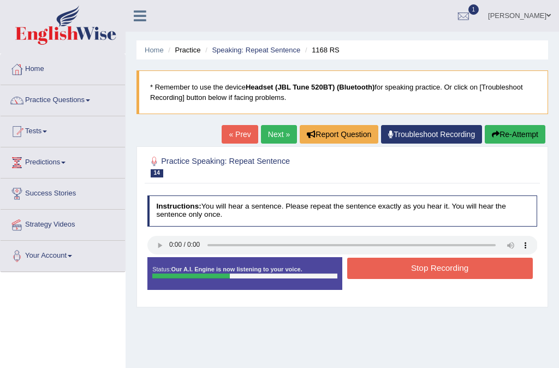
click at [389, 269] on button "Stop Recording" at bounding box center [440, 268] width 186 height 21
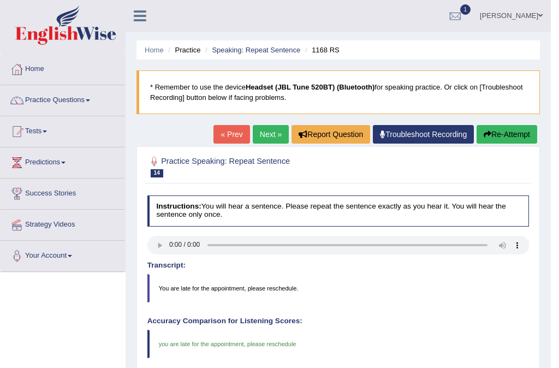
click at [264, 134] on link "Next »" at bounding box center [271, 134] width 36 height 19
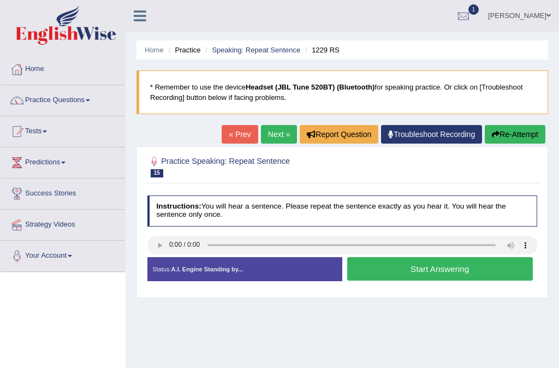
click at [387, 271] on button "Start Answering" at bounding box center [440, 268] width 186 height 23
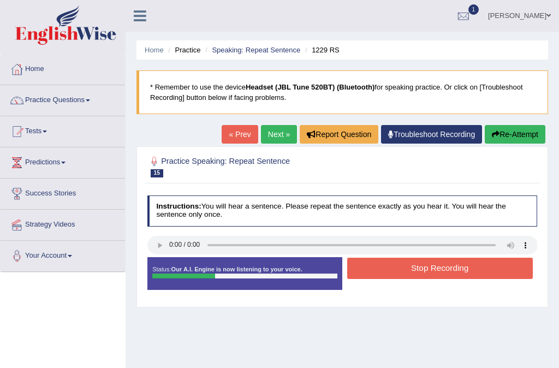
click at [395, 272] on button "Stop Recording" at bounding box center [440, 268] width 186 height 21
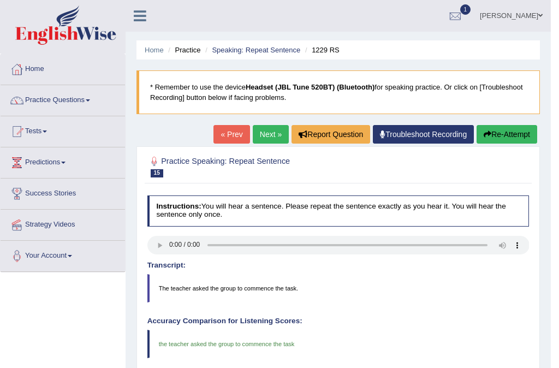
click at [262, 139] on link "Next »" at bounding box center [271, 134] width 36 height 19
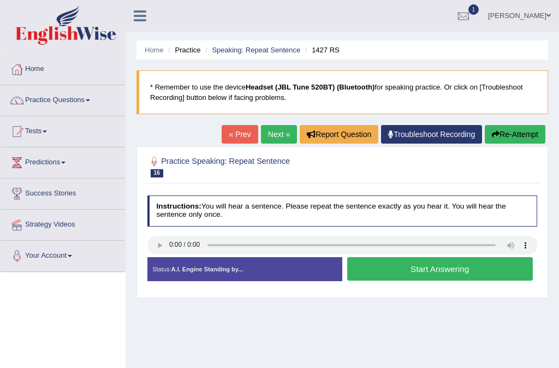
click at [398, 271] on button "Start Answering" at bounding box center [440, 268] width 186 height 23
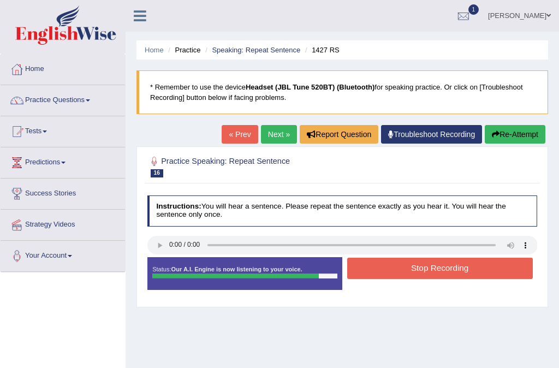
click at [514, 129] on button "Re-Attempt" at bounding box center [515, 134] width 61 height 19
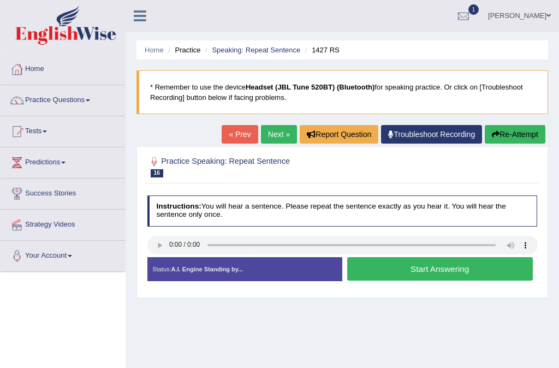
click at [435, 269] on button "Start Answering" at bounding box center [440, 268] width 186 height 23
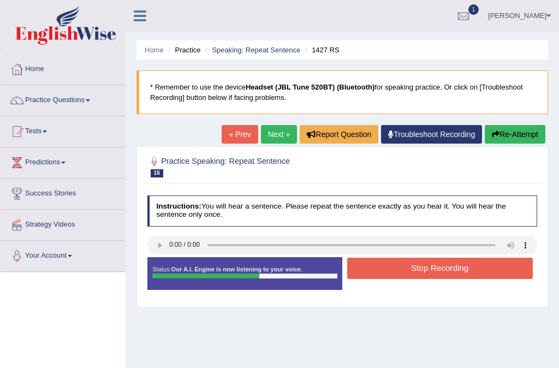
click at [435, 269] on button "Stop Recording" at bounding box center [440, 268] width 186 height 21
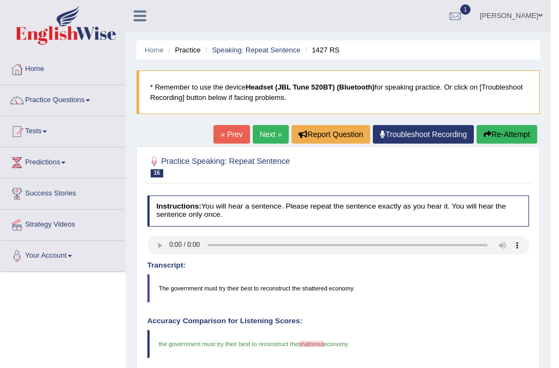
click at [271, 133] on link "Next »" at bounding box center [271, 134] width 36 height 19
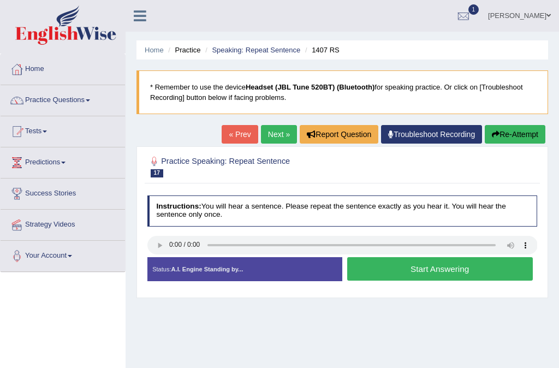
click at [428, 277] on button "Start Answering" at bounding box center [440, 268] width 186 height 23
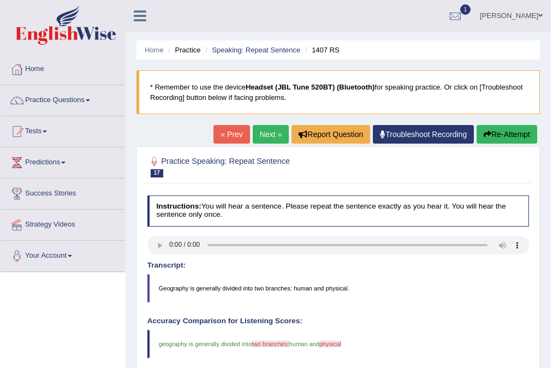
click at [513, 133] on button "Re-Attempt" at bounding box center [507, 134] width 61 height 19
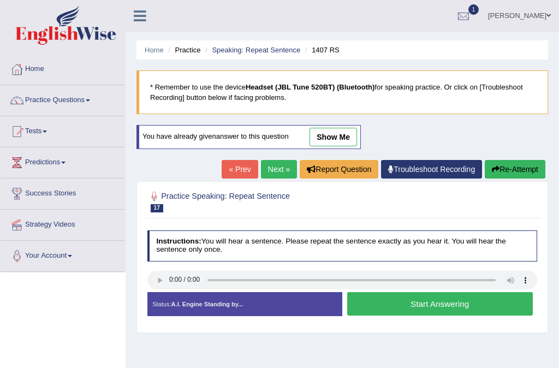
click at [419, 305] on button "Start Answering" at bounding box center [440, 303] width 186 height 23
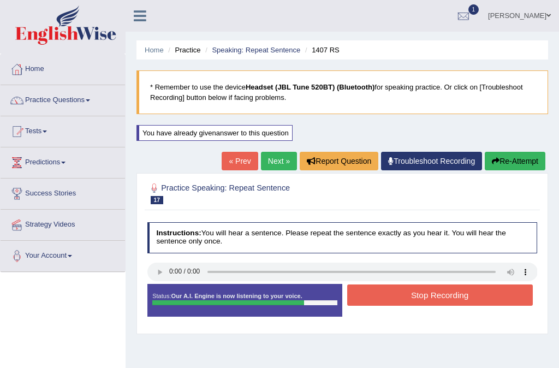
click at [412, 300] on button "Stop Recording" at bounding box center [440, 295] width 186 height 21
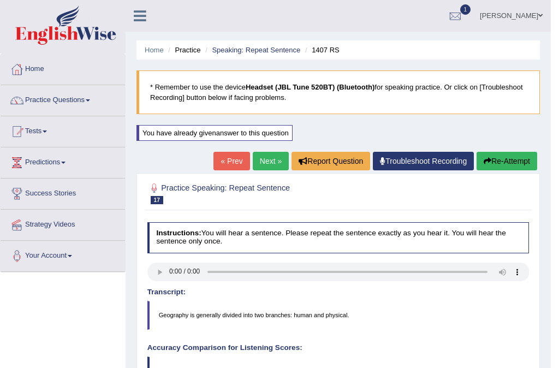
click at [258, 158] on link "Next »" at bounding box center [271, 161] width 36 height 19
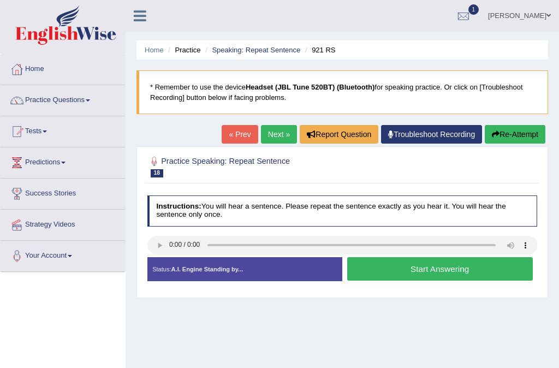
click at [433, 269] on button "Start Answering" at bounding box center [440, 268] width 186 height 23
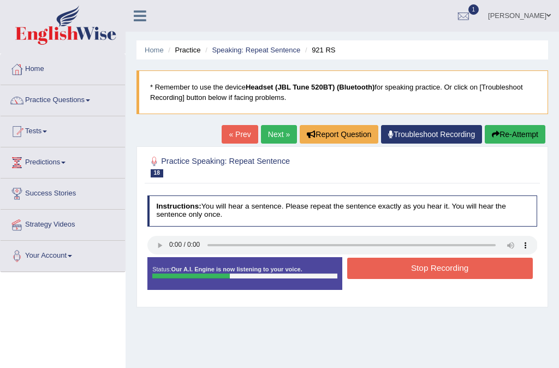
click at [433, 270] on button "Stop Recording" at bounding box center [440, 268] width 186 height 21
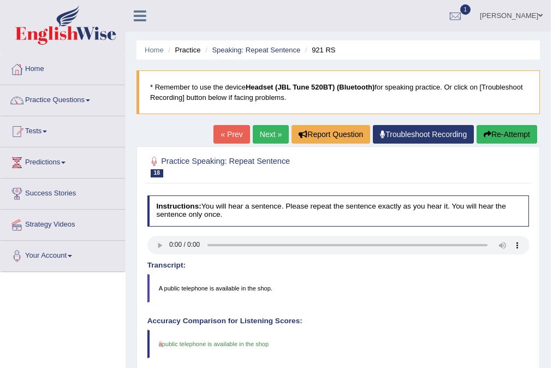
click at [265, 133] on link "Next »" at bounding box center [271, 134] width 36 height 19
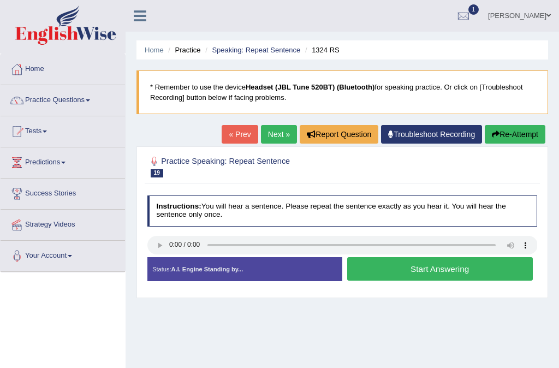
click at [423, 272] on button "Start Answering" at bounding box center [440, 268] width 186 height 23
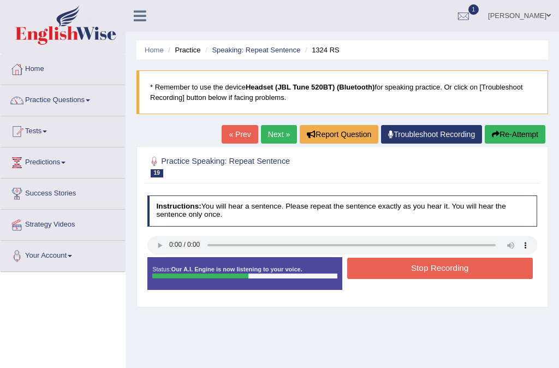
click at [423, 271] on button "Stop Recording" at bounding box center [440, 268] width 186 height 21
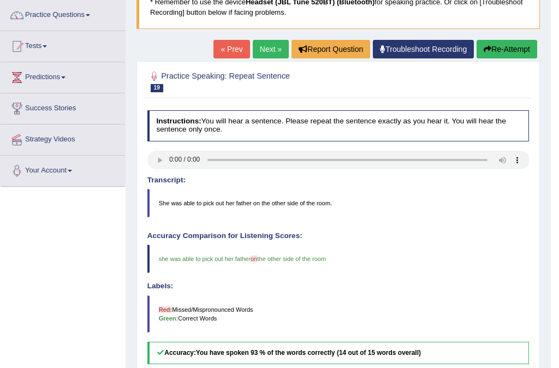
scroll to position [84, 0]
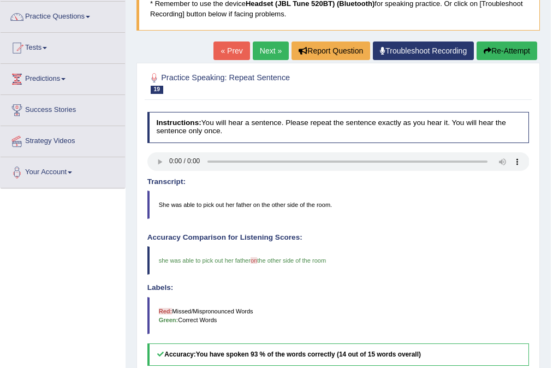
click at [262, 51] on link "Next »" at bounding box center [271, 51] width 36 height 19
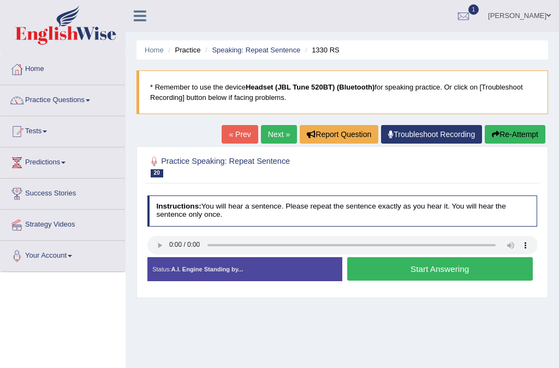
click at [440, 269] on button "Start Answering" at bounding box center [440, 268] width 186 height 23
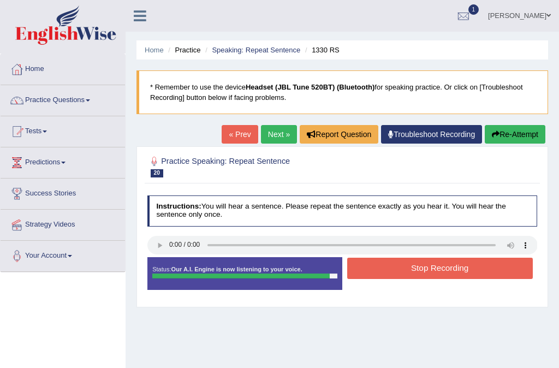
click at [521, 135] on button "Re-Attempt" at bounding box center [515, 134] width 61 height 19
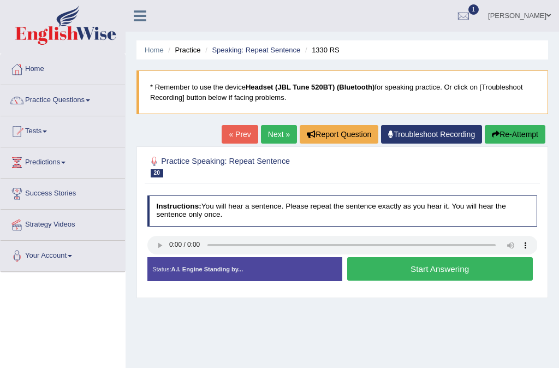
click at [405, 269] on button "Start Answering" at bounding box center [440, 268] width 186 height 23
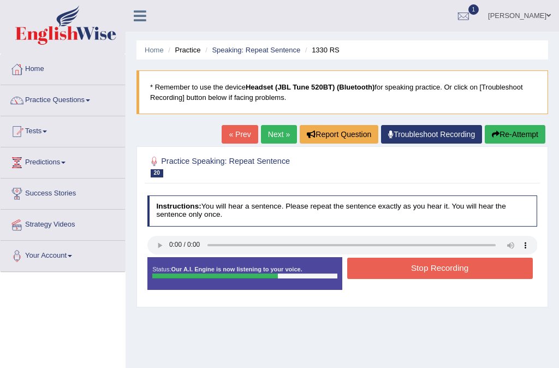
click at [537, 137] on button "Re-Attempt" at bounding box center [515, 134] width 61 height 19
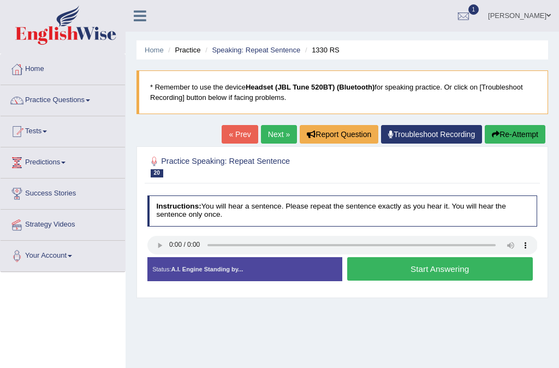
click at [427, 268] on button "Start Answering" at bounding box center [440, 268] width 186 height 23
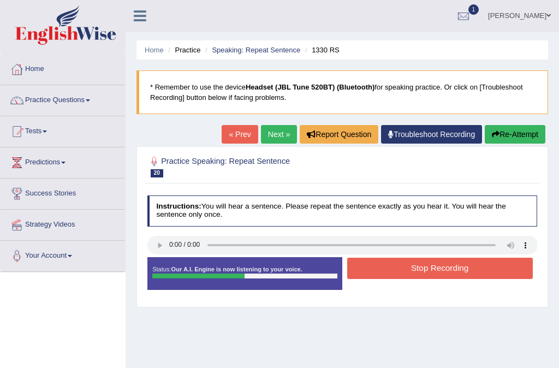
click at [427, 269] on button "Stop Recording" at bounding box center [440, 268] width 186 height 21
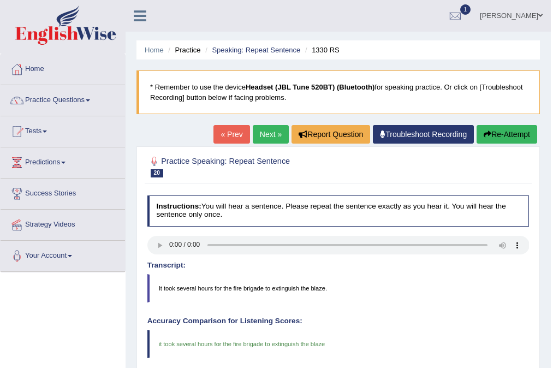
click at [262, 135] on link "Next »" at bounding box center [271, 134] width 36 height 19
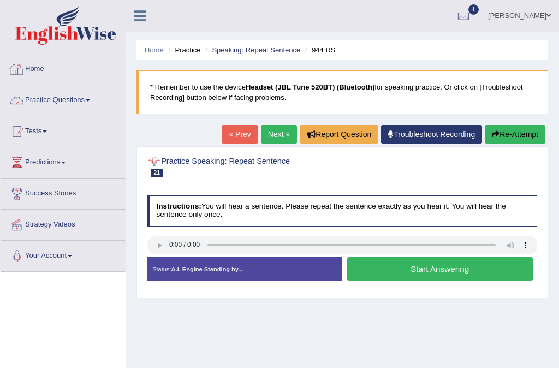
click at [46, 98] on link "Practice Questions" at bounding box center [63, 98] width 125 height 27
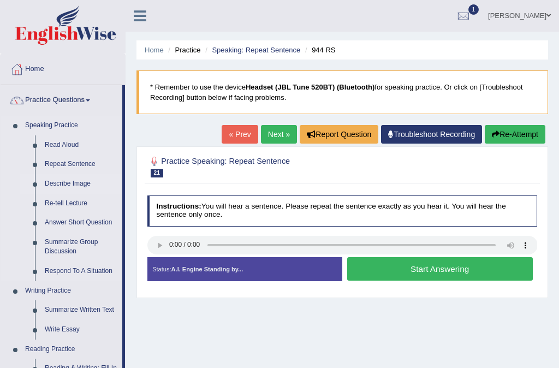
click at [79, 182] on link "Describe Image" at bounding box center [81, 184] width 82 height 20
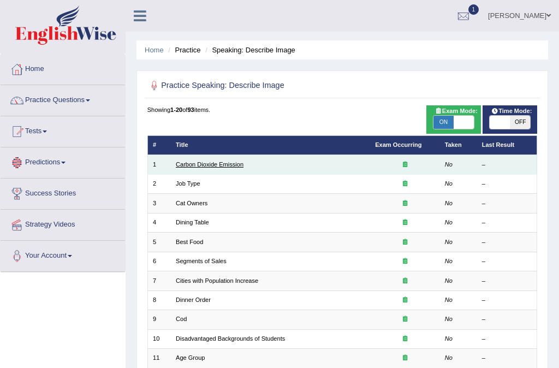
click at [184, 166] on link "Carbon Dioxide Emission" at bounding box center [210, 164] width 68 height 7
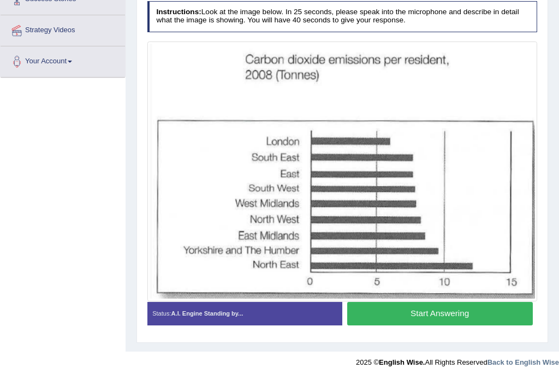
scroll to position [205, 0]
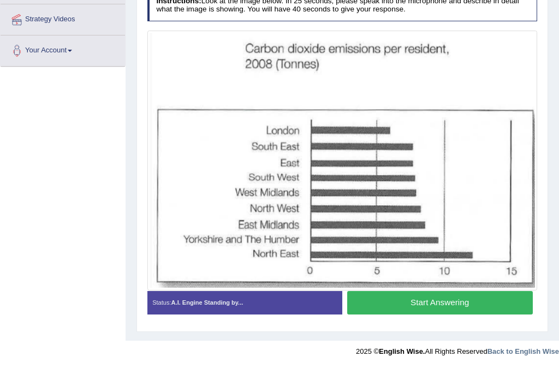
click at [437, 303] on button "Start Answering" at bounding box center [440, 302] width 186 height 23
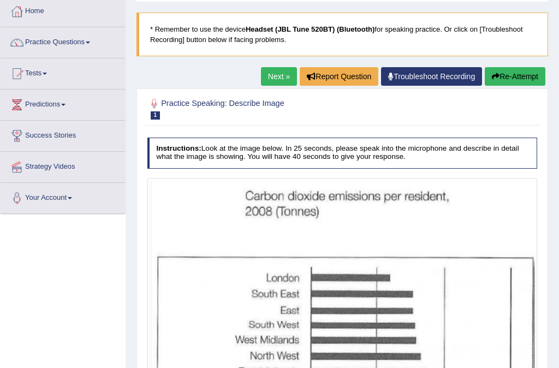
scroll to position [42, 0]
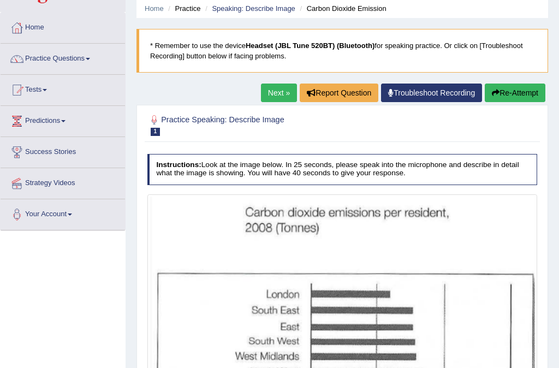
click at [527, 98] on button "Re-Attempt" at bounding box center [515, 93] width 61 height 19
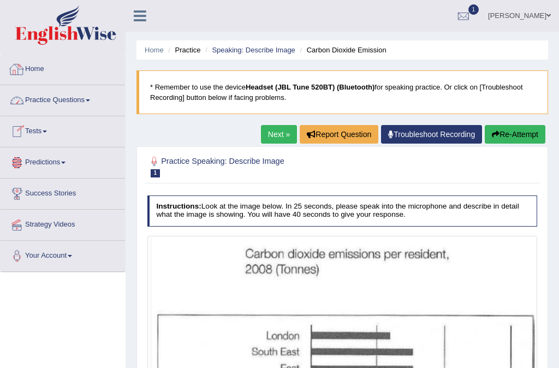
click at [32, 67] on link "Home" at bounding box center [63, 67] width 125 height 27
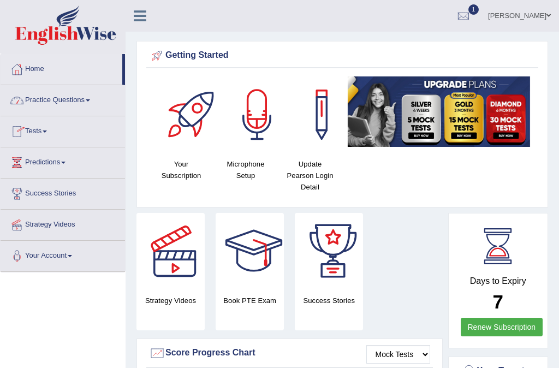
click at [90, 101] on span at bounding box center [88, 100] width 4 height 2
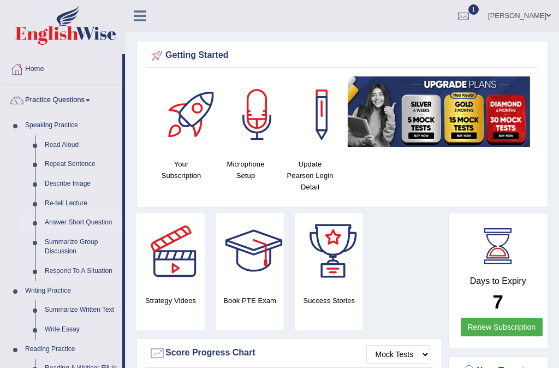
click at [68, 221] on link "Answer Short Question" at bounding box center [81, 223] width 82 height 20
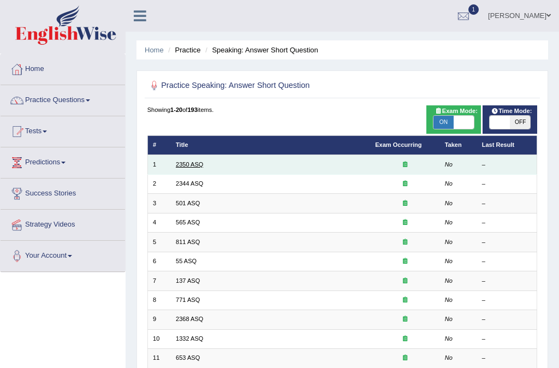
click at [191, 163] on link "2350 ASQ" at bounding box center [189, 164] width 27 height 7
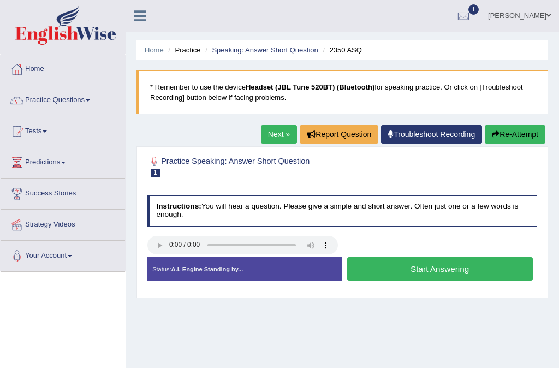
click at [435, 269] on button "Start Answering" at bounding box center [440, 268] width 186 height 23
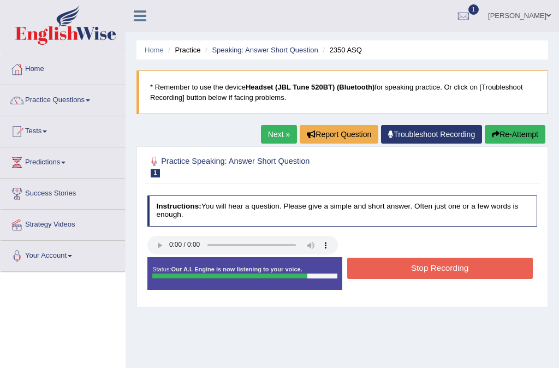
click at [429, 270] on button "Stop Recording" at bounding box center [440, 268] width 186 height 21
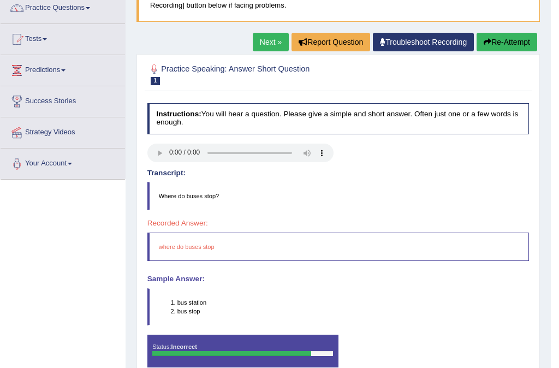
scroll to position [109, 0]
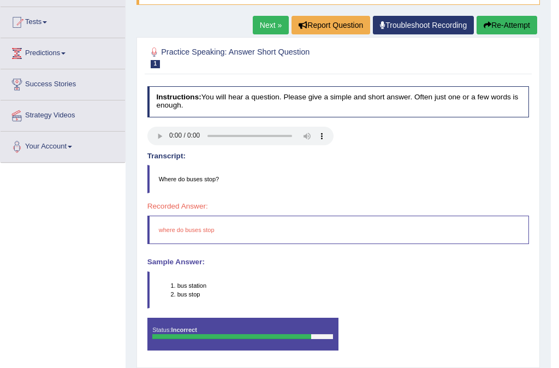
click at [495, 26] on button "Re-Attempt" at bounding box center [507, 25] width 61 height 19
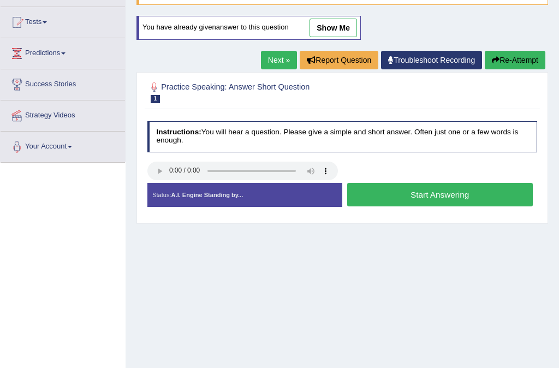
click at [428, 192] on button "Start Answering" at bounding box center [440, 194] width 186 height 23
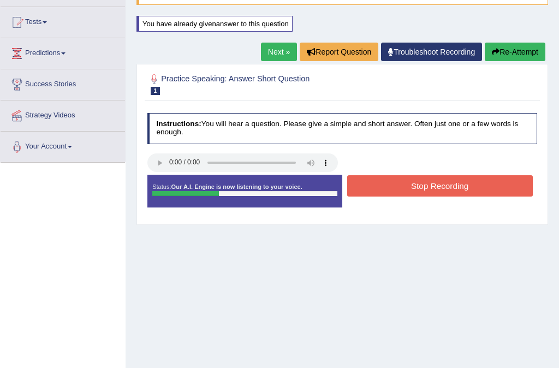
click at [420, 185] on button "Stop Recording" at bounding box center [440, 185] width 186 height 21
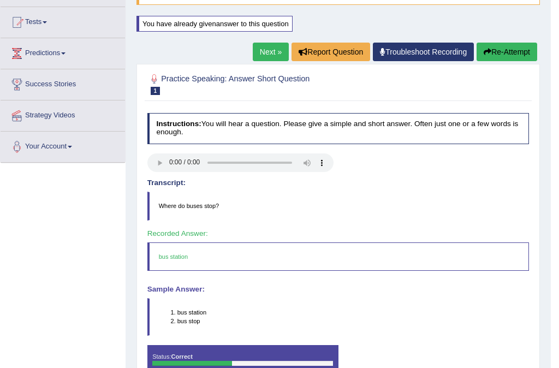
click at [271, 51] on link "Next »" at bounding box center [271, 52] width 36 height 19
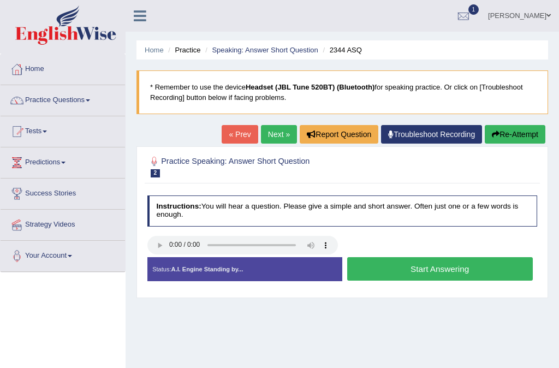
click at [441, 264] on button "Start Answering" at bounding box center [440, 268] width 186 height 23
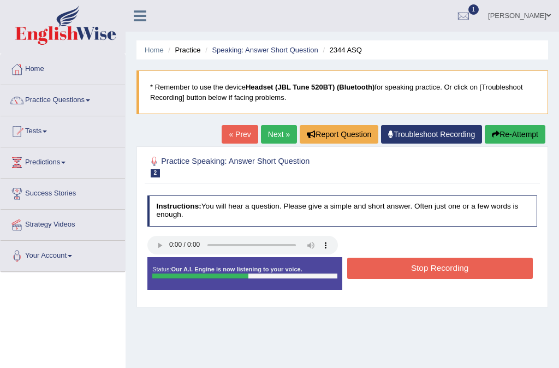
click at [410, 263] on button "Stop Recording" at bounding box center [440, 268] width 186 height 21
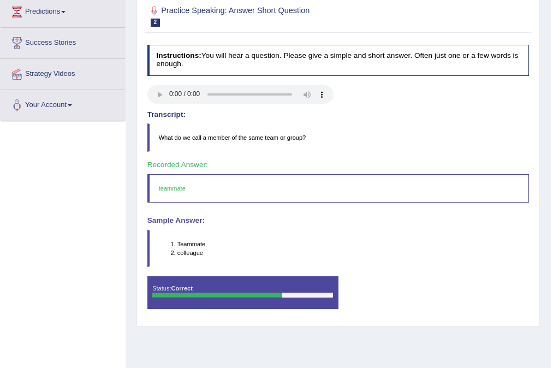
scroll to position [109, 0]
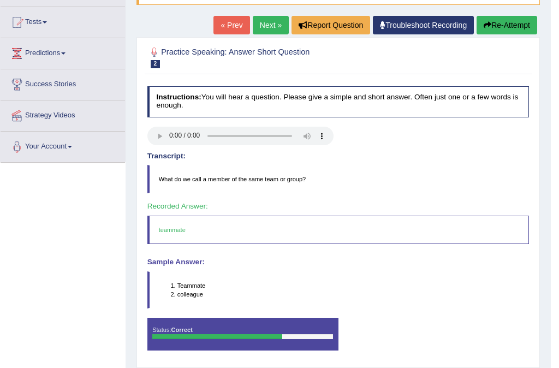
click at [269, 24] on link "Next »" at bounding box center [271, 25] width 36 height 19
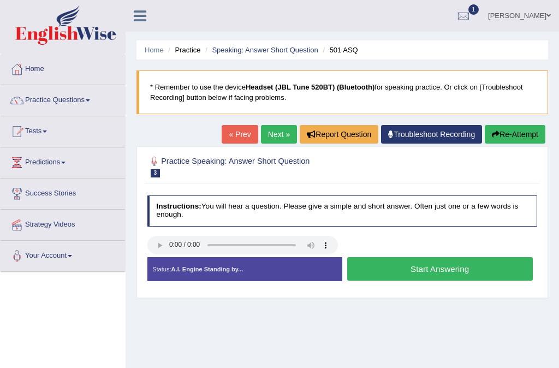
click at [406, 264] on button "Start Answering" at bounding box center [440, 268] width 186 height 23
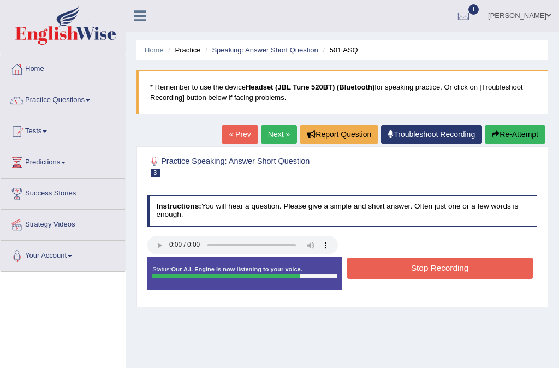
click at [406, 270] on button "Stop Recording" at bounding box center [440, 268] width 186 height 21
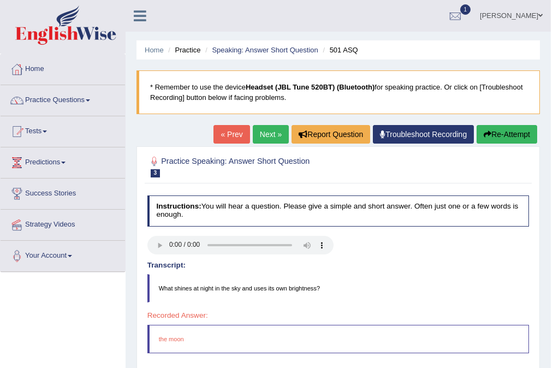
click at [261, 137] on link "Next »" at bounding box center [271, 134] width 36 height 19
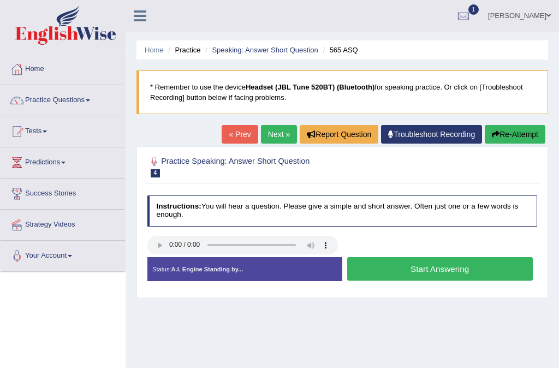
click at [426, 266] on button "Start Answering" at bounding box center [440, 268] width 186 height 23
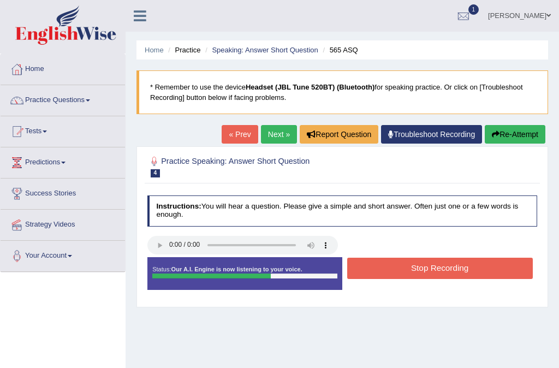
click at [380, 264] on button "Stop Recording" at bounding box center [440, 268] width 186 height 21
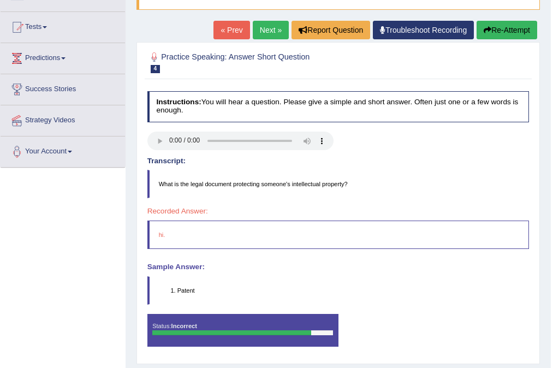
scroll to position [109, 0]
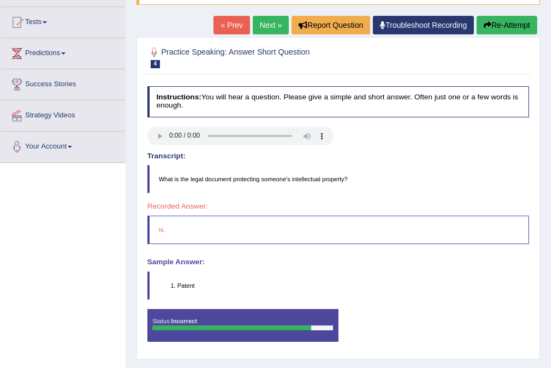
click at [269, 21] on link "Next »" at bounding box center [271, 25] width 36 height 19
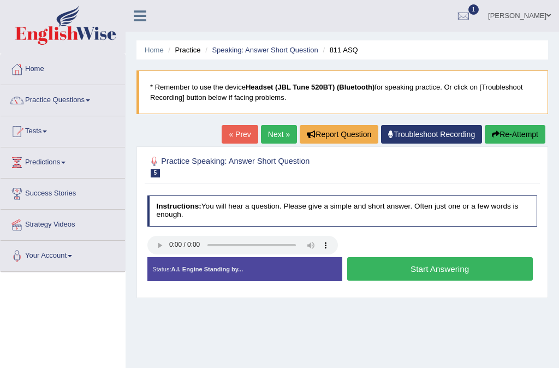
click at [447, 275] on button "Start Answering" at bounding box center [440, 268] width 186 height 23
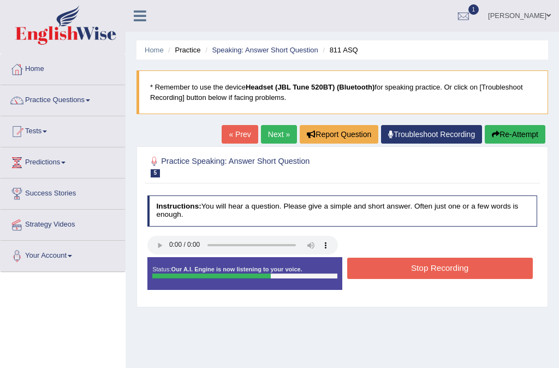
click at [400, 269] on button "Stop Recording" at bounding box center [440, 268] width 186 height 21
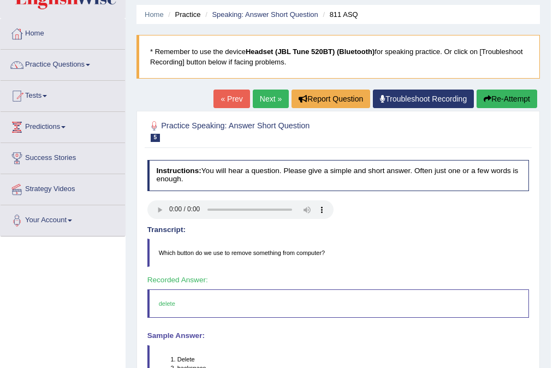
scroll to position [55, 0]
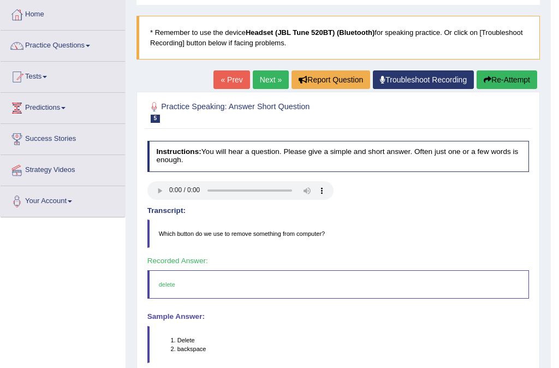
click at [269, 80] on link "Next »" at bounding box center [271, 79] width 36 height 19
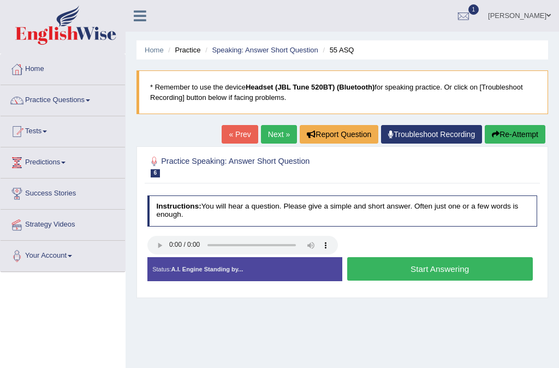
click at [432, 266] on button "Start Answering" at bounding box center [440, 268] width 186 height 23
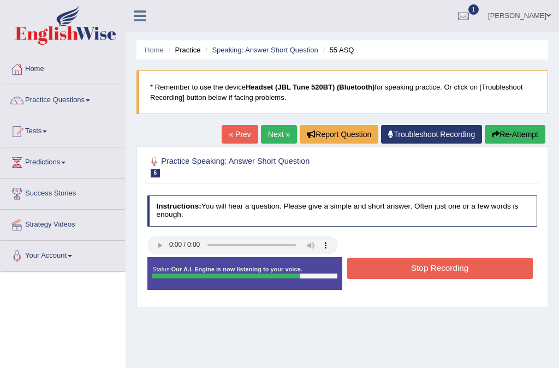
click at [448, 269] on button "Stop Recording" at bounding box center [440, 268] width 186 height 21
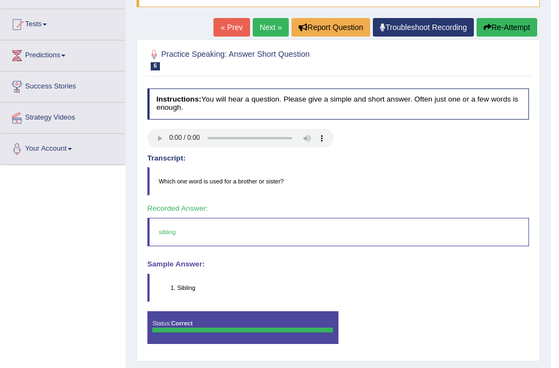
scroll to position [109, 0]
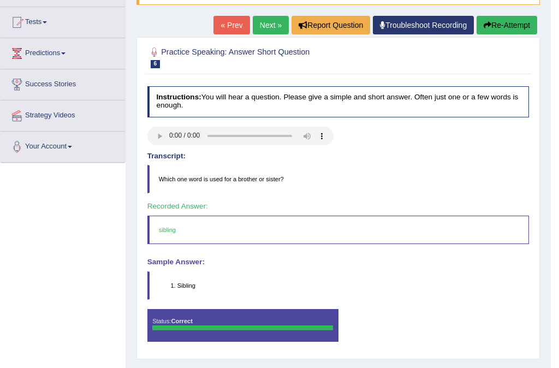
click at [264, 27] on link "Next »" at bounding box center [271, 25] width 36 height 19
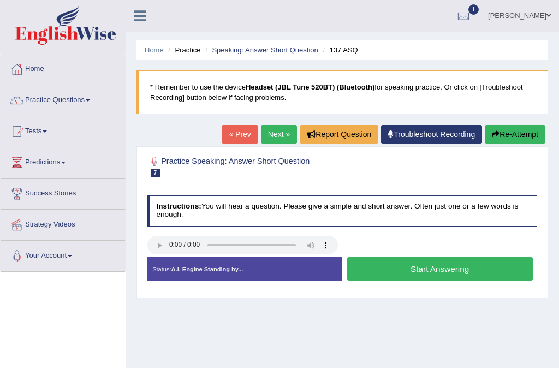
click at [428, 268] on button "Start Answering" at bounding box center [440, 268] width 186 height 23
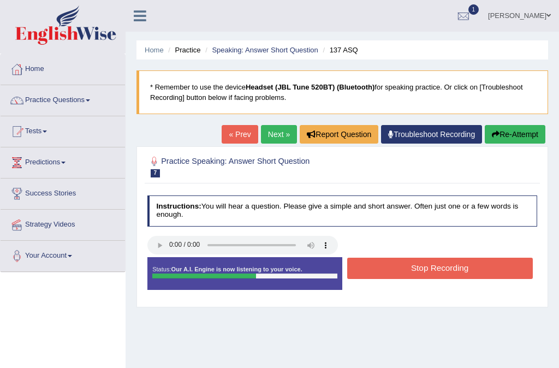
click at [422, 269] on button "Stop Recording" at bounding box center [440, 268] width 186 height 21
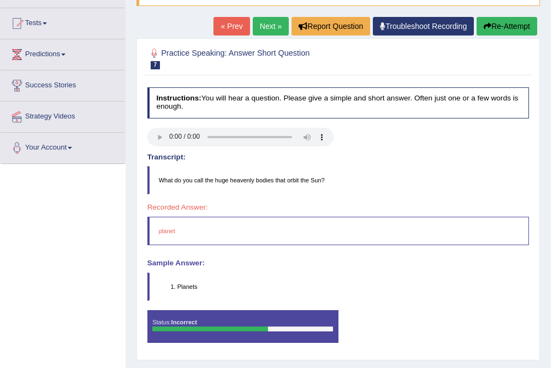
scroll to position [109, 0]
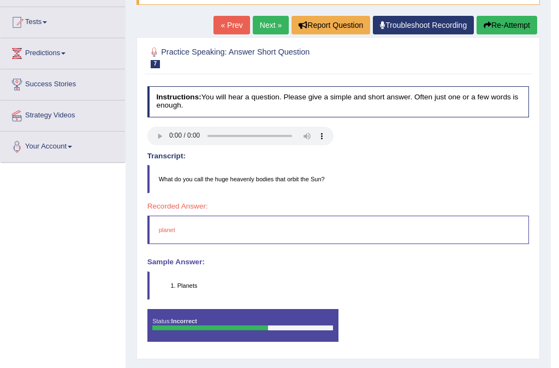
click at [257, 23] on link "Next »" at bounding box center [271, 25] width 36 height 19
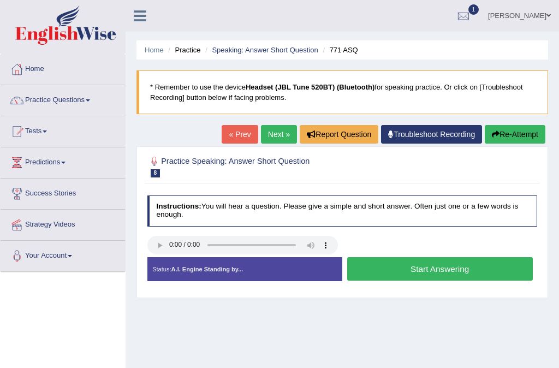
click at [442, 268] on button "Start Answering" at bounding box center [440, 268] width 186 height 23
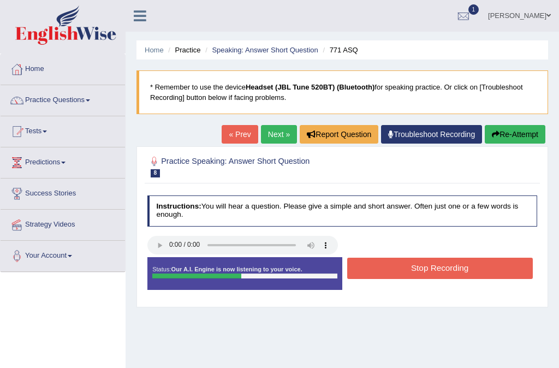
click at [442, 268] on button "Stop Recording" at bounding box center [440, 268] width 186 height 21
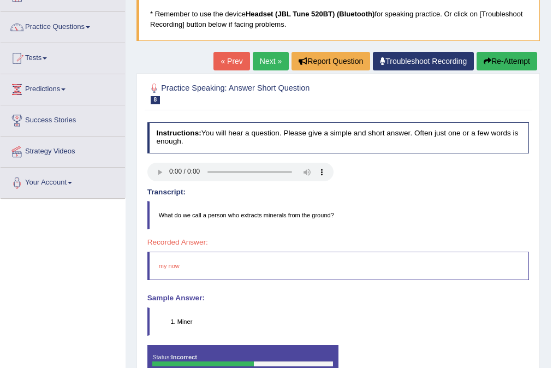
scroll to position [109, 0]
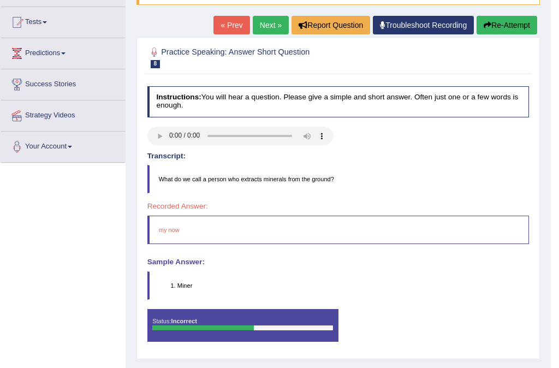
click at [269, 23] on link "Next »" at bounding box center [271, 25] width 36 height 19
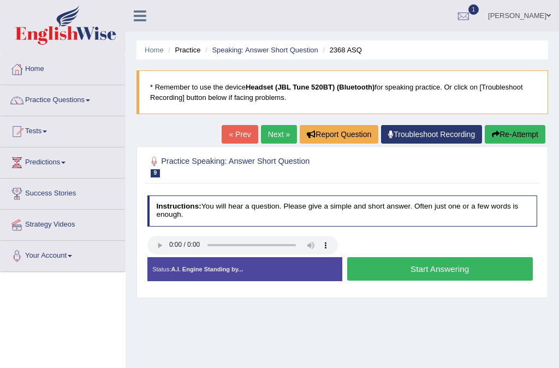
click at [424, 270] on button "Start Answering" at bounding box center [440, 268] width 186 height 23
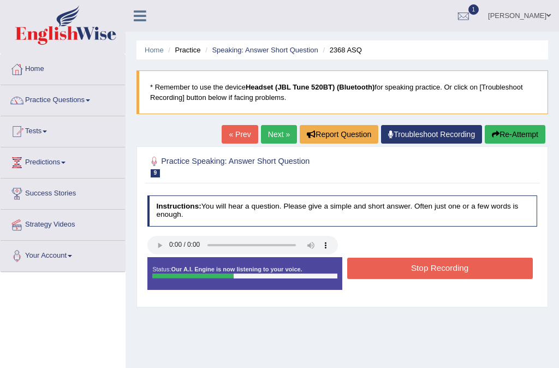
click at [423, 270] on button "Stop Recording" at bounding box center [440, 268] width 186 height 21
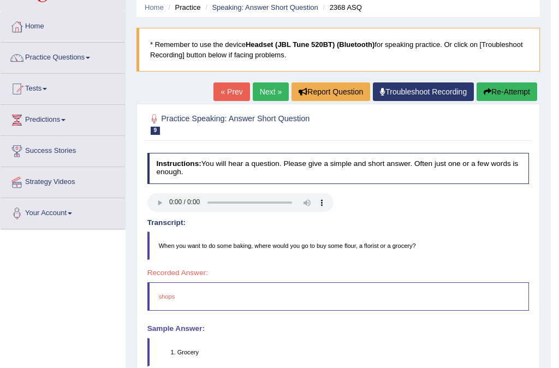
scroll to position [109, 0]
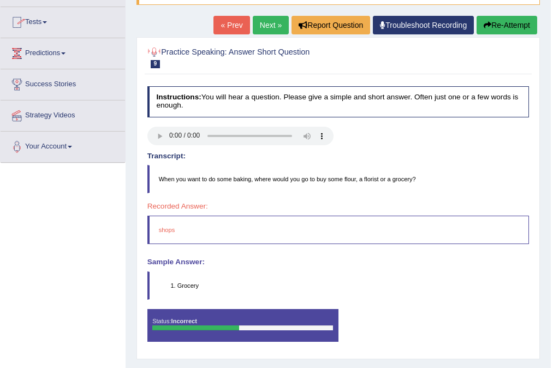
click at [261, 20] on link "Next »" at bounding box center [271, 25] width 36 height 19
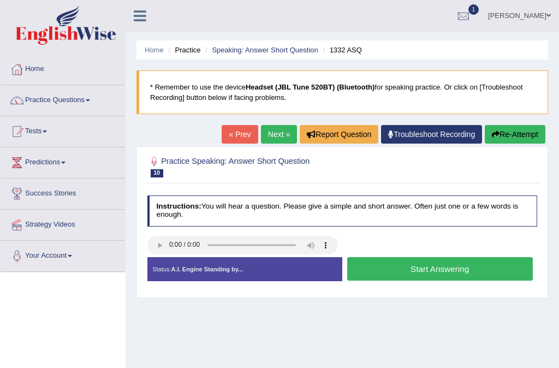
click at [430, 268] on button "Start Answering" at bounding box center [440, 268] width 186 height 23
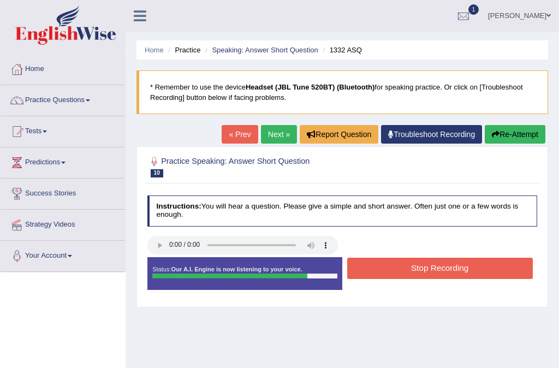
click at [400, 265] on button "Stop Recording" at bounding box center [440, 268] width 186 height 21
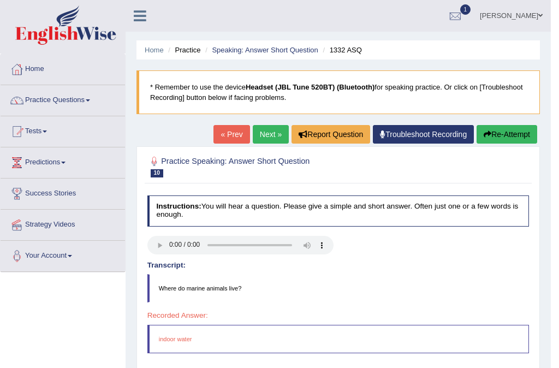
click at [257, 131] on link "Next »" at bounding box center [271, 134] width 36 height 19
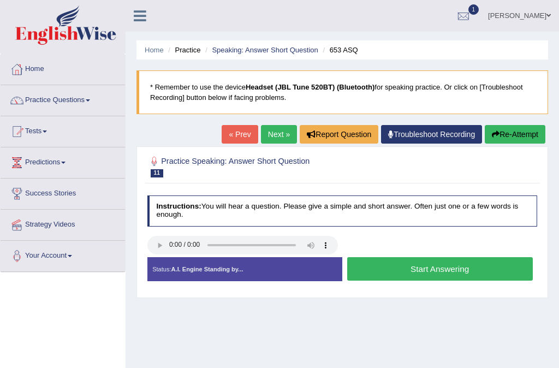
click at [428, 271] on button "Start Answering" at bounding box center [440, 268] width 186 height 23
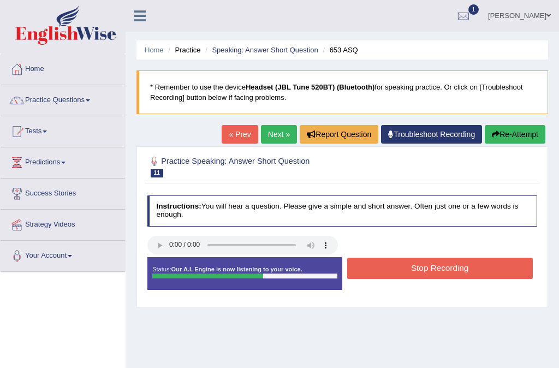
click at [419, 269] on button "Stop Recording" at bounding box center [440, 268] width 186 height 21
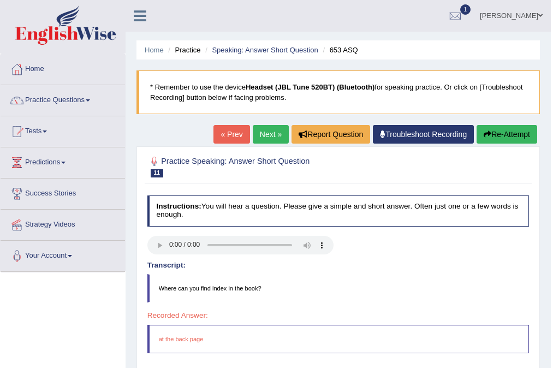
scroll to position [109, 0]
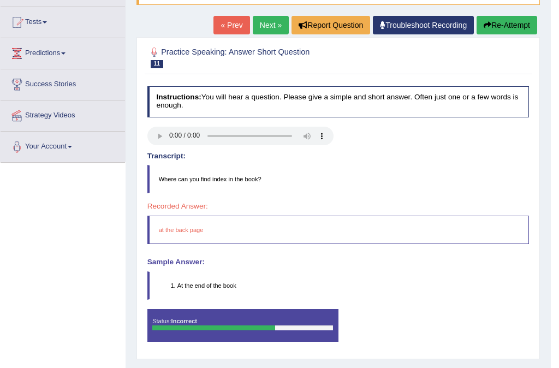
click at [268, 26] on link "Next »" at bounding box center [271, 25] width 36 height 19
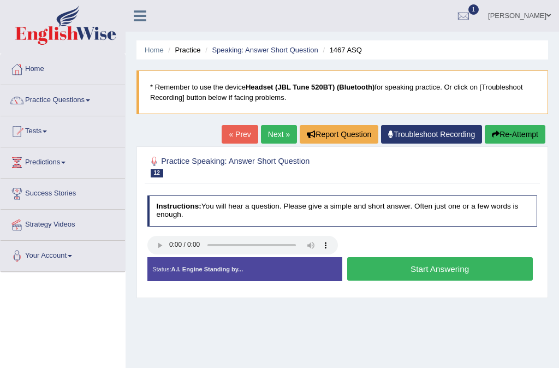
click at [435, 272] on button "Start Answering" at bounding box center [440, 268] width 186 height 23
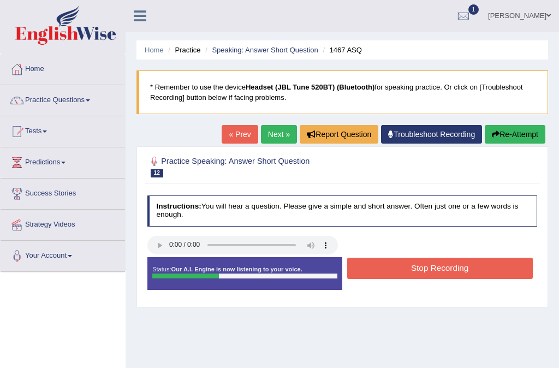
click at [424, 270] on button "Stop Recording" at bounding box center [440, 268] width 186 height 21
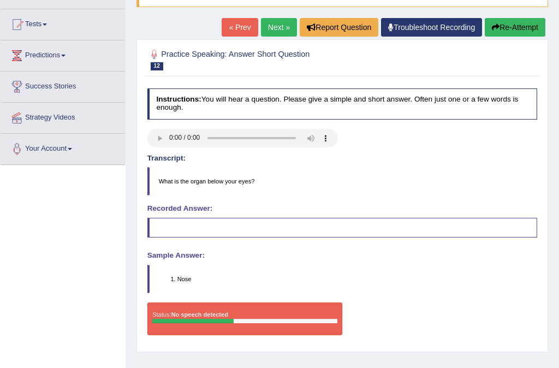
scroll to position [109, 0]
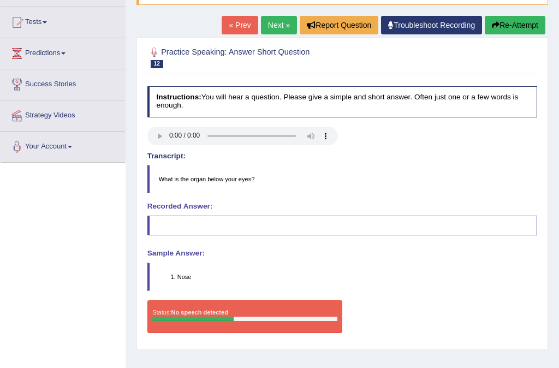
click at [269, 25] on link "Next »" at bounding box center [279, 25] width 36 height 19
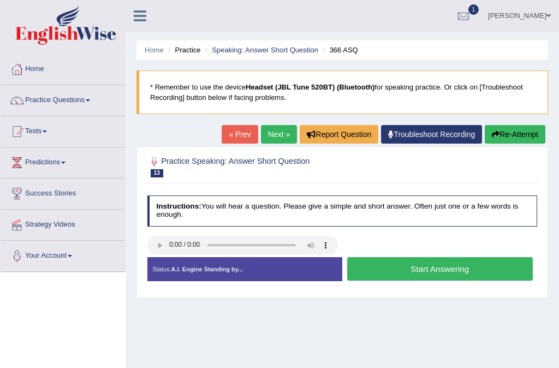
click at [405, 270] on button "Start Answering" at bounding box center [440, 268] width 186 height 23
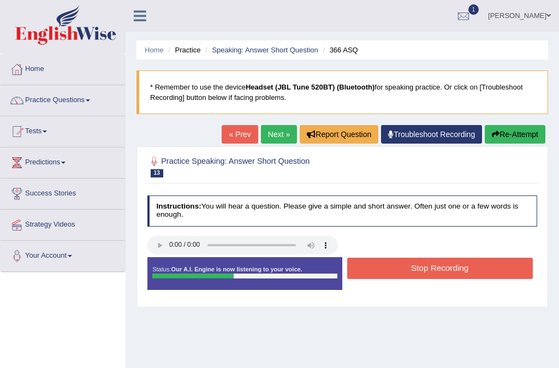
click at [405, 268] on button "Stop Recording" at bounding box center [440, 268] width 186 height 21
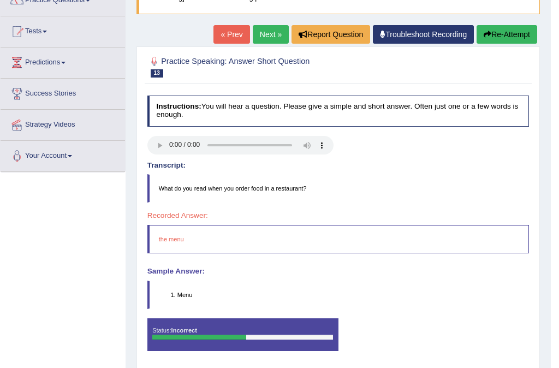
scroll to position [109, 0]
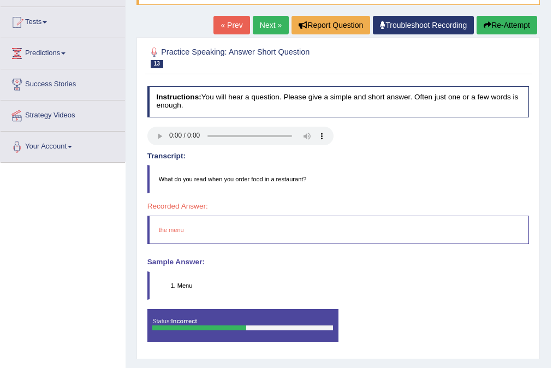
click at [269, 22] on link "Next »" at bounding box center [271, 25] width 36 height 19
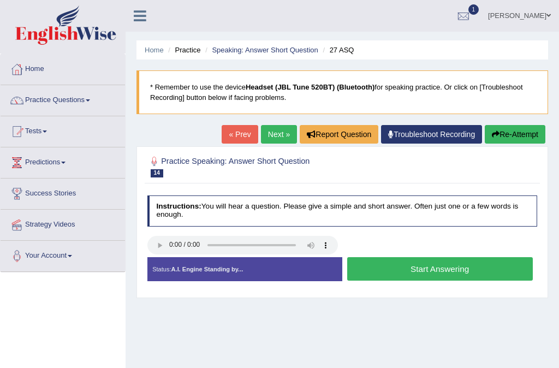
click at [430, 270] on button "Start Answering" at bounding box center [440, 268] width 186 height 23
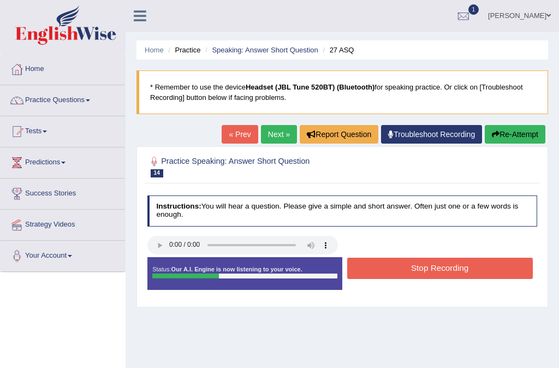
click at [425, 271] on button "Stop Recording" at bounding box center [440, 268] width 186 height 21
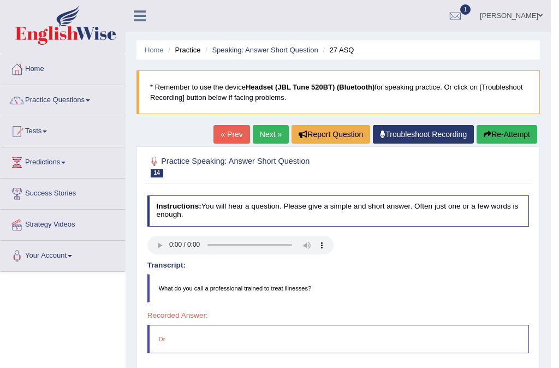
click at [267, 132] on link "Next »" at bounding box center [271, 134] width 36 height 19
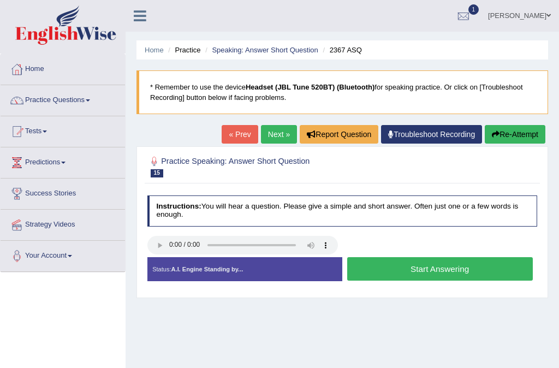
click at [447, 267] on button "Start Answering" at bounding box center [440, 268] width 186 height 23
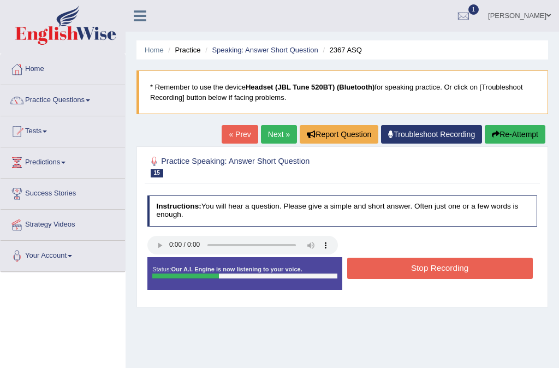
click at [442, 266] on button "Stop Recording" at bounding box center [440, 268] width 186 height 21
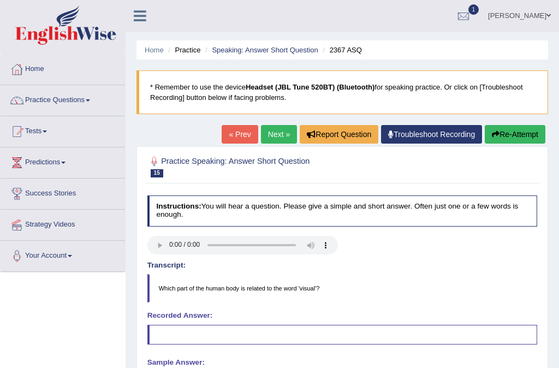
click at [271, 133] on link "Next »" at bounding box center [279, 134] width 36 height 19
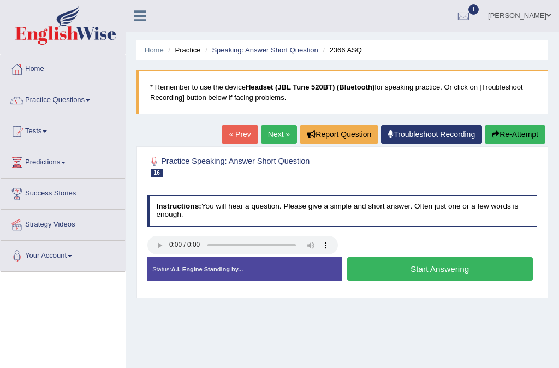
click at [421, 268] on button "Start Answering" at bounding box center [440, 268] width 186 height 23
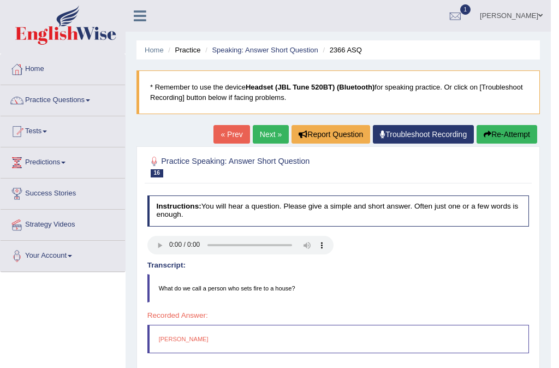
click at [269, 131] on link "Next »" at bounding box center [271, 134] width 36 height 19
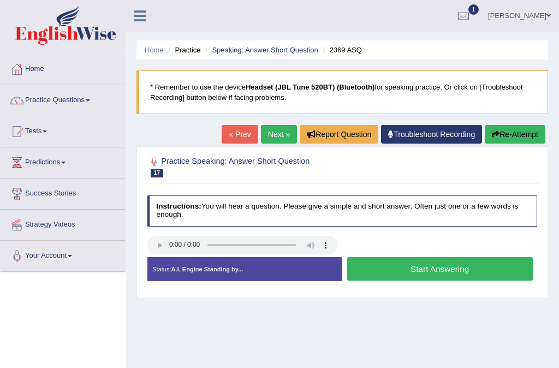
click at [416, 270] on button "Start Answering" at bounding box center [440, 268] width 186 height 23
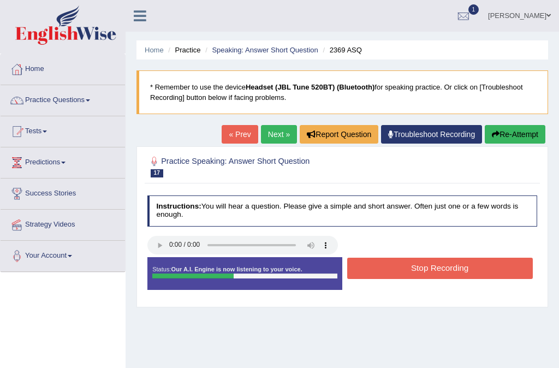
click at [415, 267] on button "Stop Recording" at bounding box center [440, 268] width 186 height 21
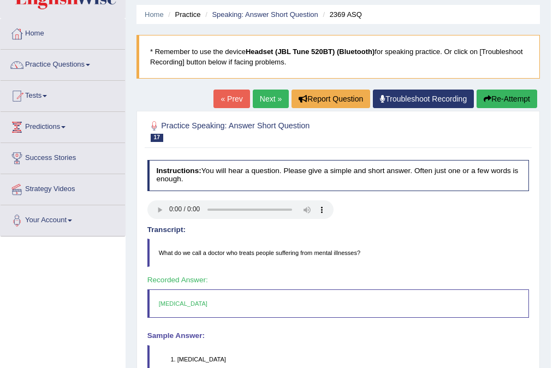
scroll to position [55, 0]
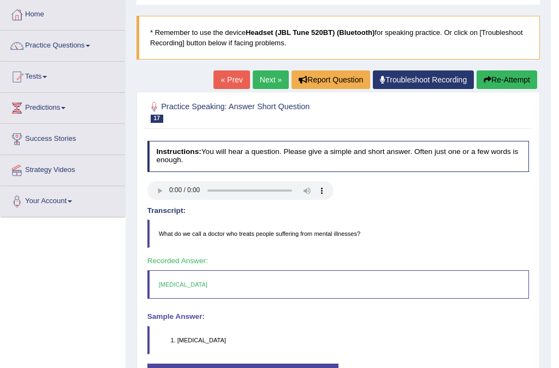
click at [263, 82] on link "Next »" at bounding box center [271, 79] width 36 height 19
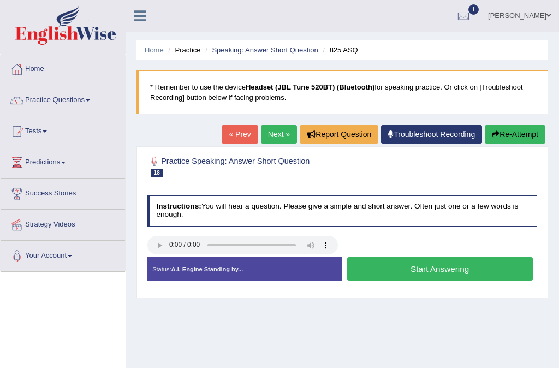
click at [424, 269] on button "Start Answering" at bounding box center [440, 268] width 186 height 23
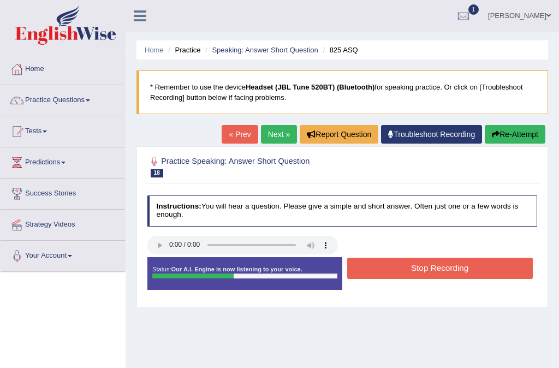
click at [409, 267] on button "Stop Recording" at bounding box center [440, 268] width 186 height 21
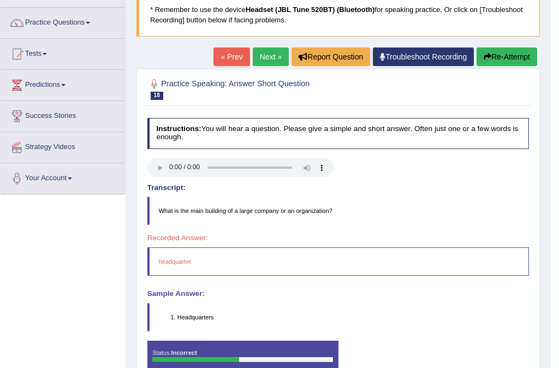
scroll to position [109, 0]
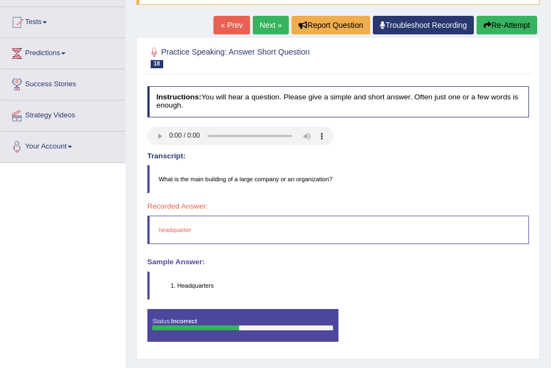
click at [269, 22] on link "Next »" at bounding box center [271, 25] width 36 height 19
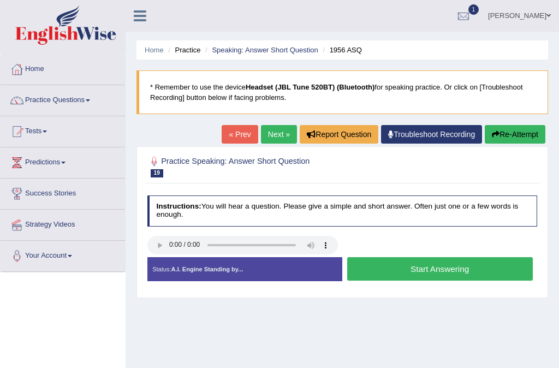
click at [427, 268] on button "Start Answering" at bounding box center [440, 268] width 186 height 23
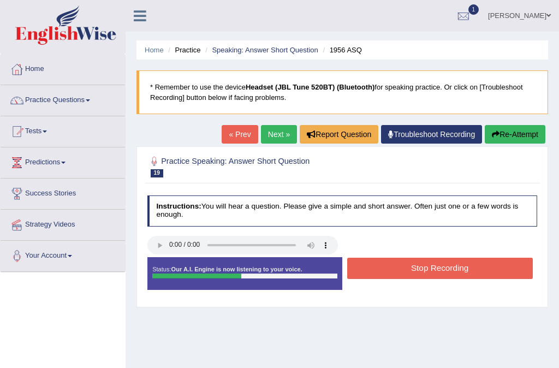
click at [427, 268] on button "Stop Recording" at bounding box center [440, 268] width 186 height 21
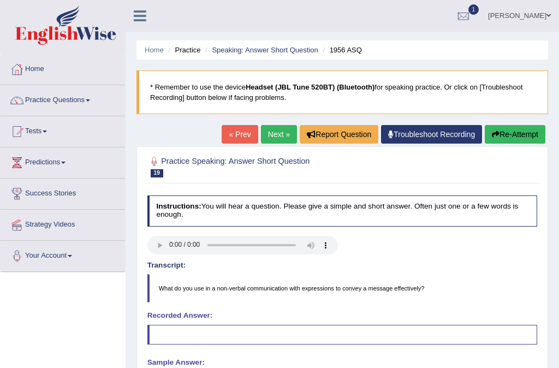
click at [271, 128] on link "Next »" at bounding box center [279, 134] width 36 height 19
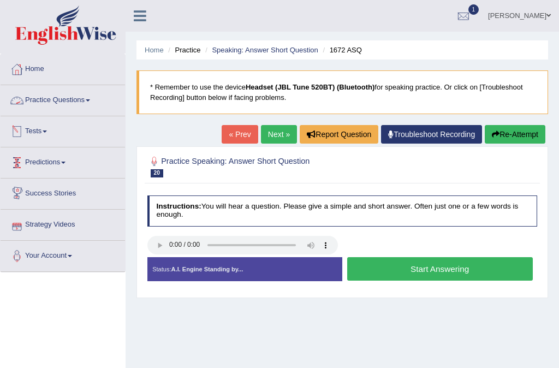
click at [92, 98] on link "Practice Questions" at bounding box center [63, 98] width 125 height 27
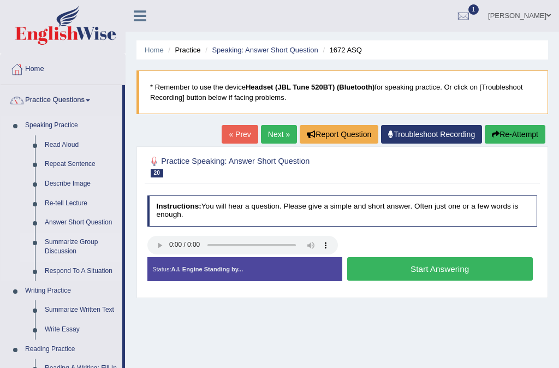
click at [58, 241] on link "Summarize Group Discussion" at bounding box center [81, 247] width 82 height 29
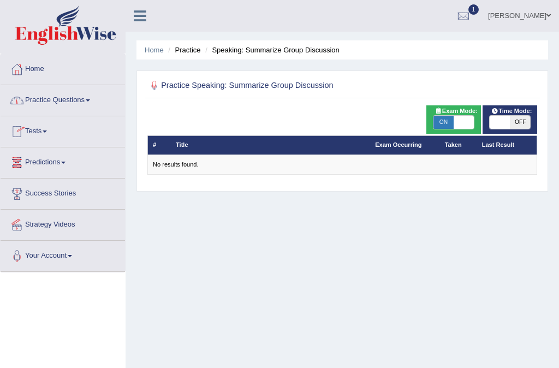
click at [88, 98] on link "Practice Questions" at bounding box center [63, 98] width 125 height 27
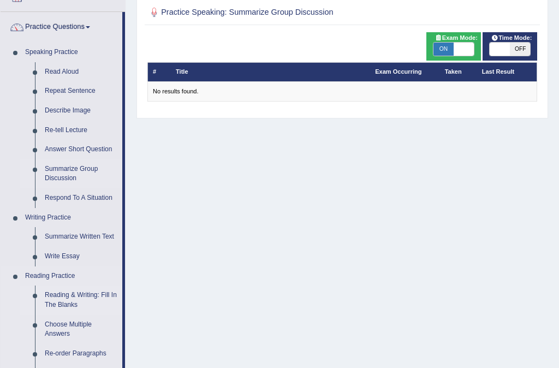
scroll to position [55, 0]
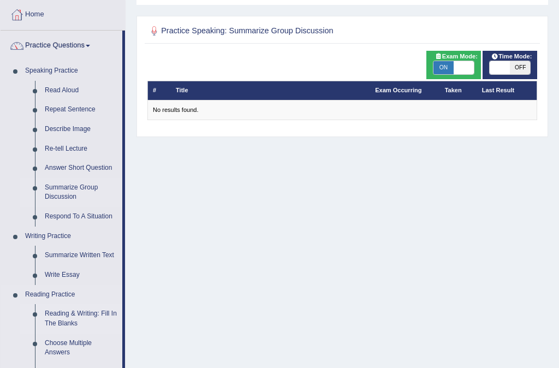
click at [74, 314] on link "Reading & Writing: Fill In The Blanks" at bounding box center [81, 318] width 82 height 29
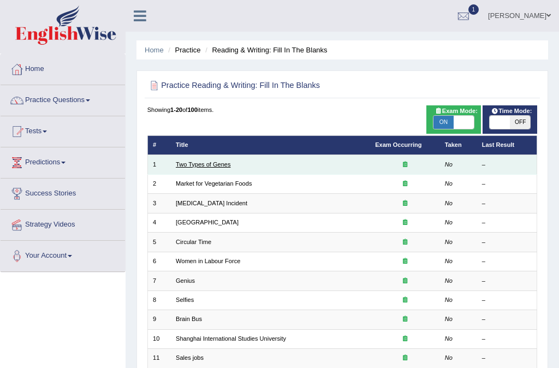
click at [205, 166] on link "Two Types of Genes" at bounding box center [203, 164] width 55 height 7
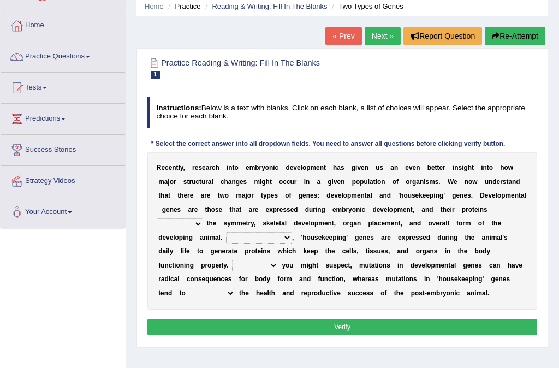
scroll to position [42, 0]
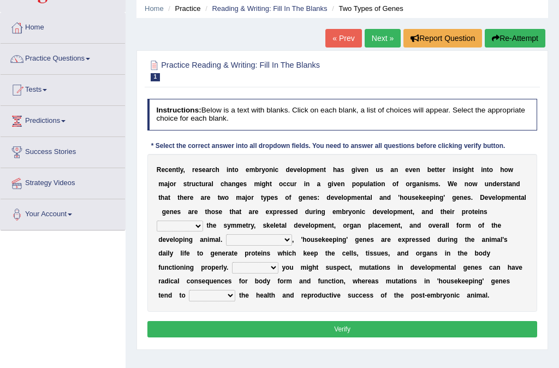
click at [199, 223] on select "push control hold elevate" at bounding box center [180, 226] width 46 height 11
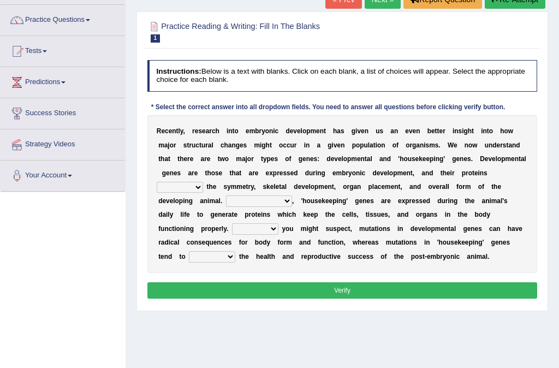
scroll to position [96, 0]
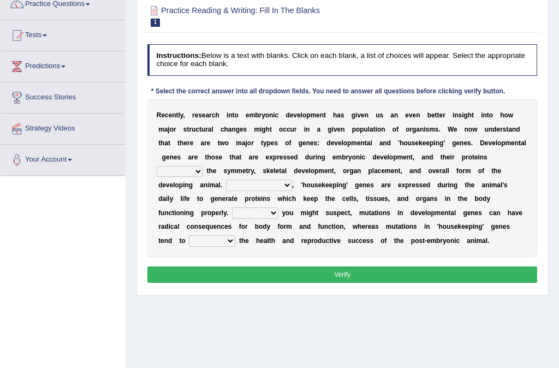
click at [289, 184] on select "Correspondingly Inclusively Conversely In contrast" at bounding box center [259, 185] width 66 height 11
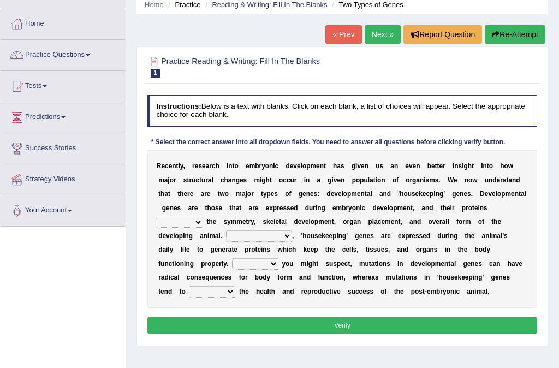
scroll to position [0, 0]
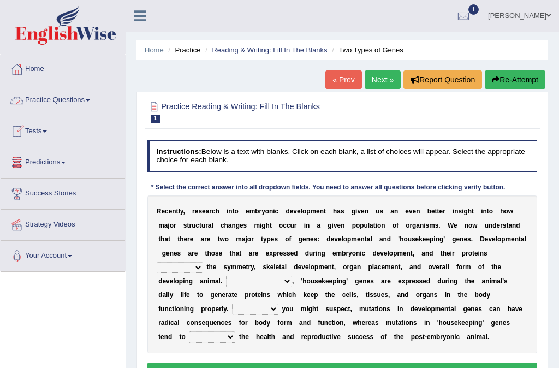
click at [90, 97] on link "Practice Questions" at bounding box center [63, 98] width 125 height 27
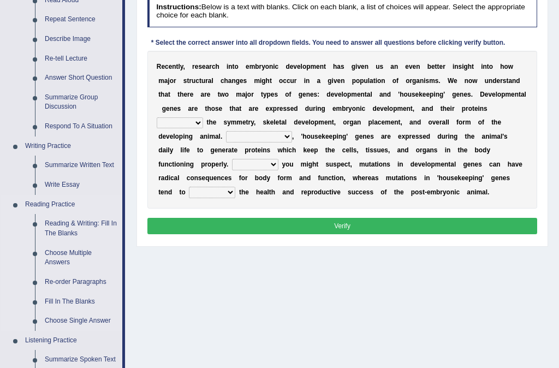
scroll to position [164, 0]
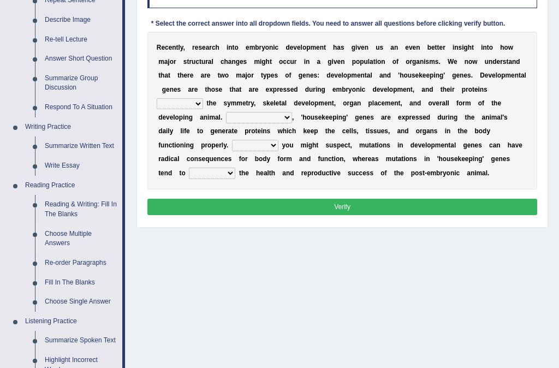
click at [79, 234] on link "Choose Multiple Answers" at bounding box center [81, 238] width 82 height 29
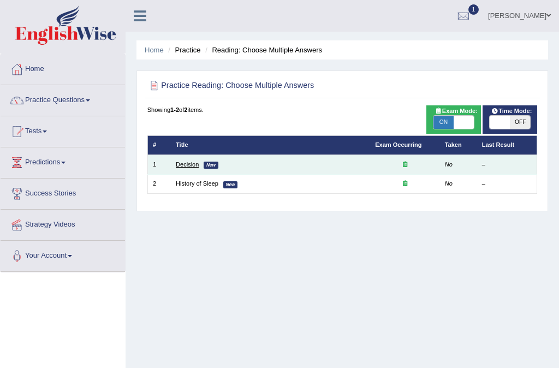
click at [190, 166] on link "Decision" at bounding box center [187, 164] width 23 height 7
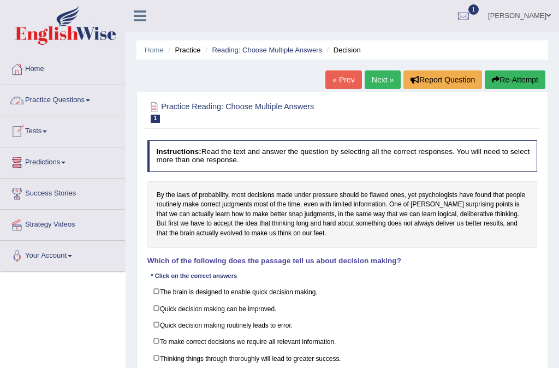
click at [90, 100] on span at bounding box center [88, 100] width 4 height 2
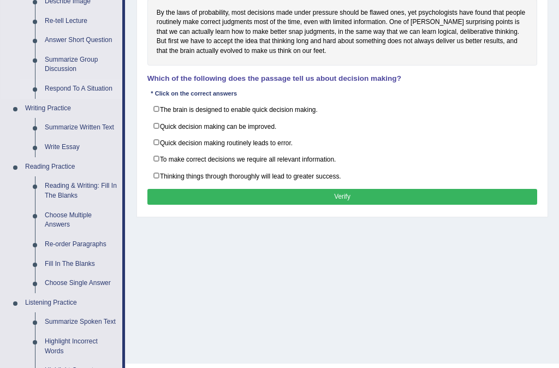
scroll to position [164, 0]
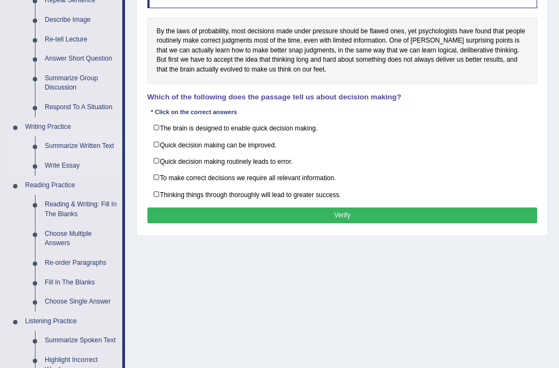
click at [67, 146] on link "Summarize Written Text" at bounding box center [81, 147] width 82 height 20
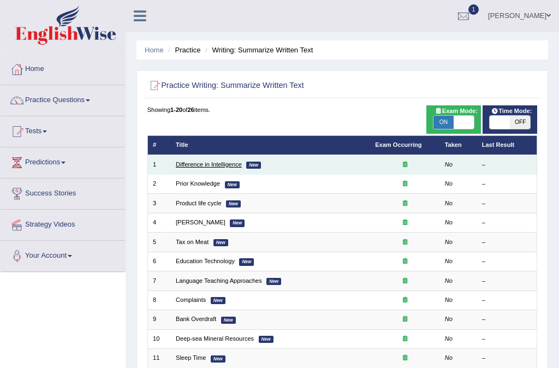
click at [203, 167] on link "Difference in Intelligence" at bounding box center [209, 164] width 66 height 7
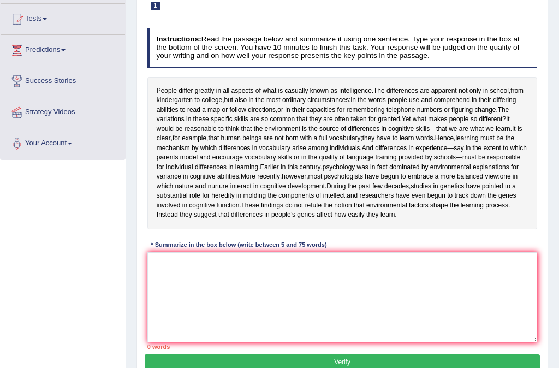
scroll to position [164, 0]
